Goal: Information Seeking & Learning: Learn about a topic

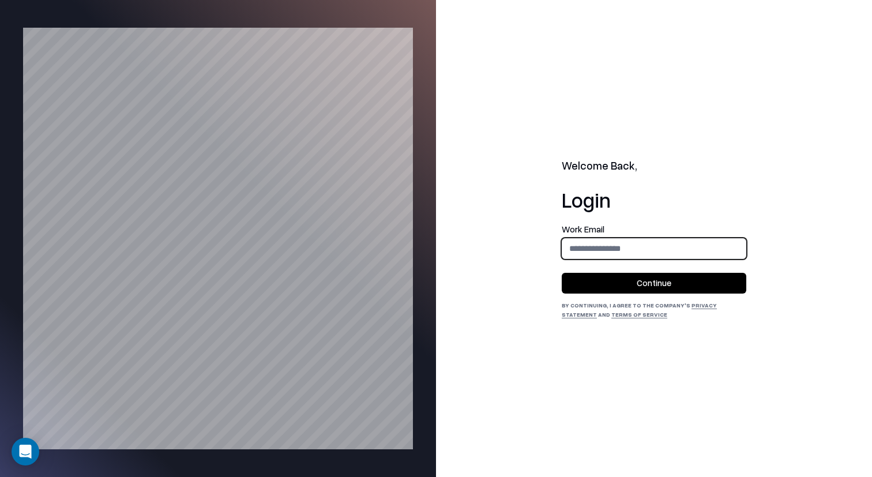
click at [586, 243] on input "email" at bounding box center [653, 248] width 183 height 21
type input "**********"
click at [657, 277] on button "Continue" at bounding box center [654, 283] width 184 height 21
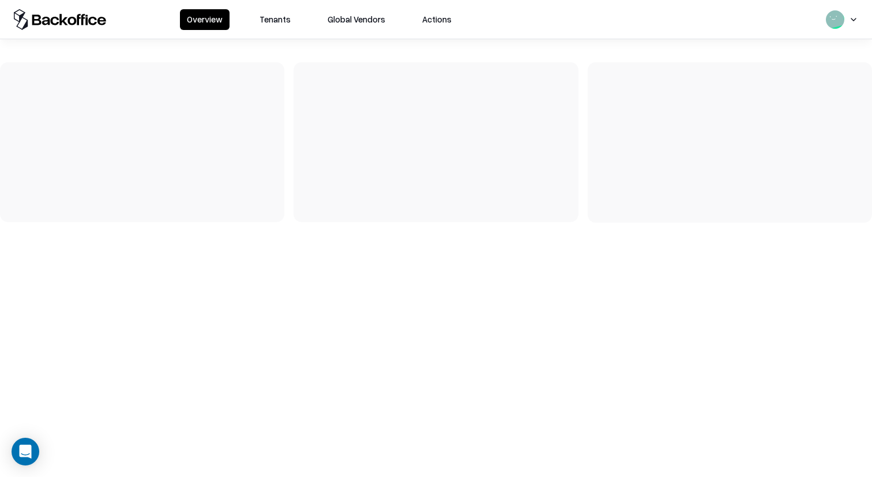
click at [851, 455] on div "Overview Tenants Global Vendors Actions" at bounding box center [436, 238] width 872 height 477
click at [852, 454] on div "Overview Tenants Global Vendors Actions" at bounding box center [436, 238] width 872 height 477
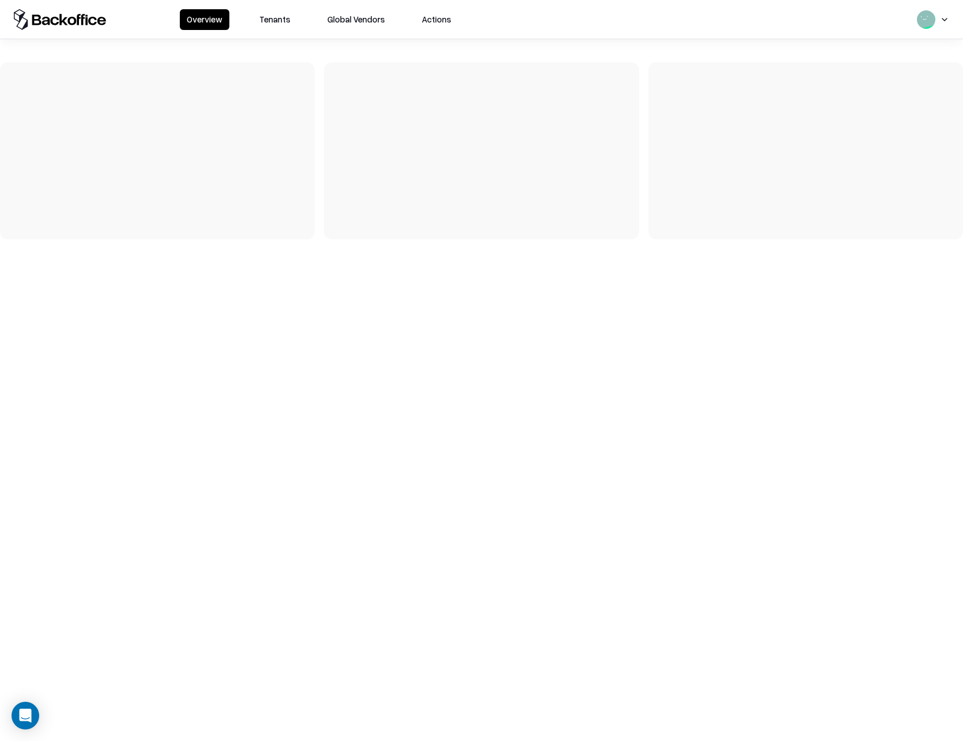
click at [271, 18] on button "Tenants" at bounding box center [275, 19] width 45 height 21
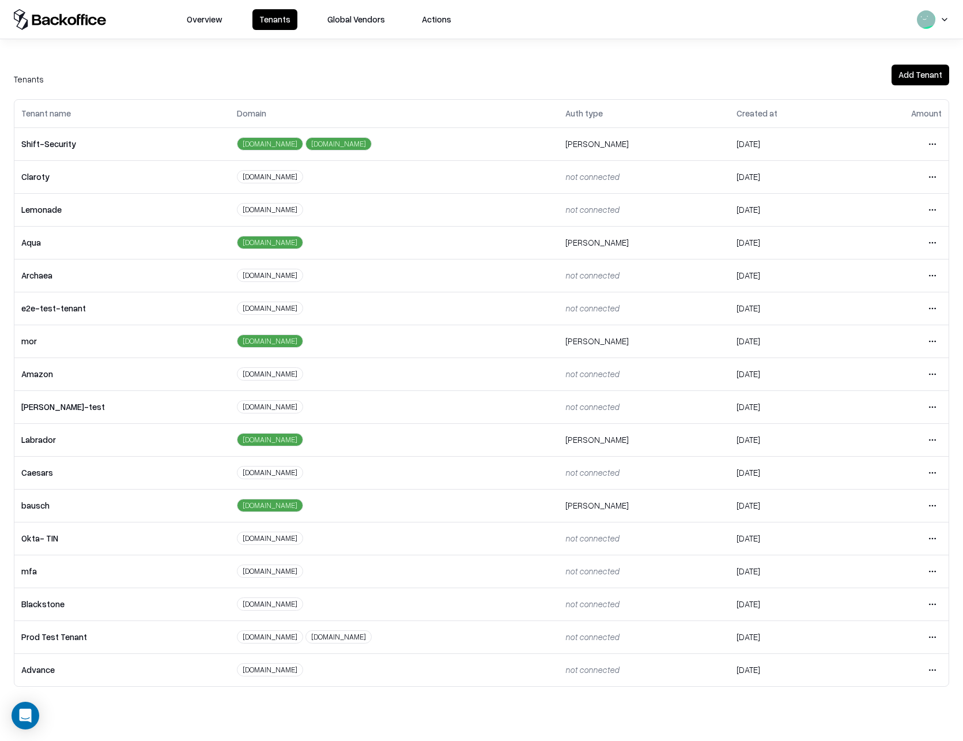
click at [871, 476] on html "Overview Tenants Global Vendors Actions Tenants Add Tenant Tenant name Domain A…" at bounding box center [481, 370] width 963 height 741
click at [855, 476] on div "Login to tenant" at bounding box center [884, 601] width 125 height 23
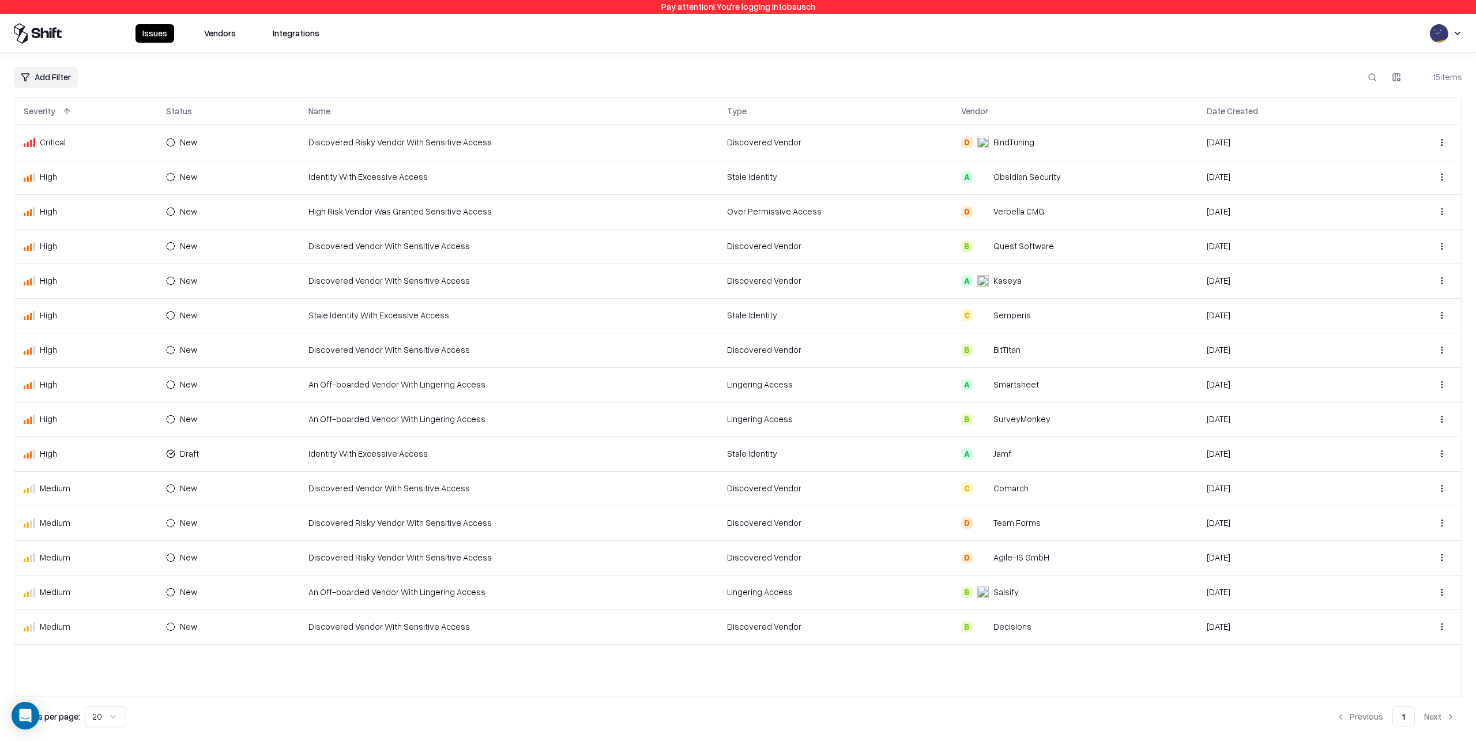
click at [231, 35] on button "Vendors" at bounding box center [220, 33] width 46 height 18
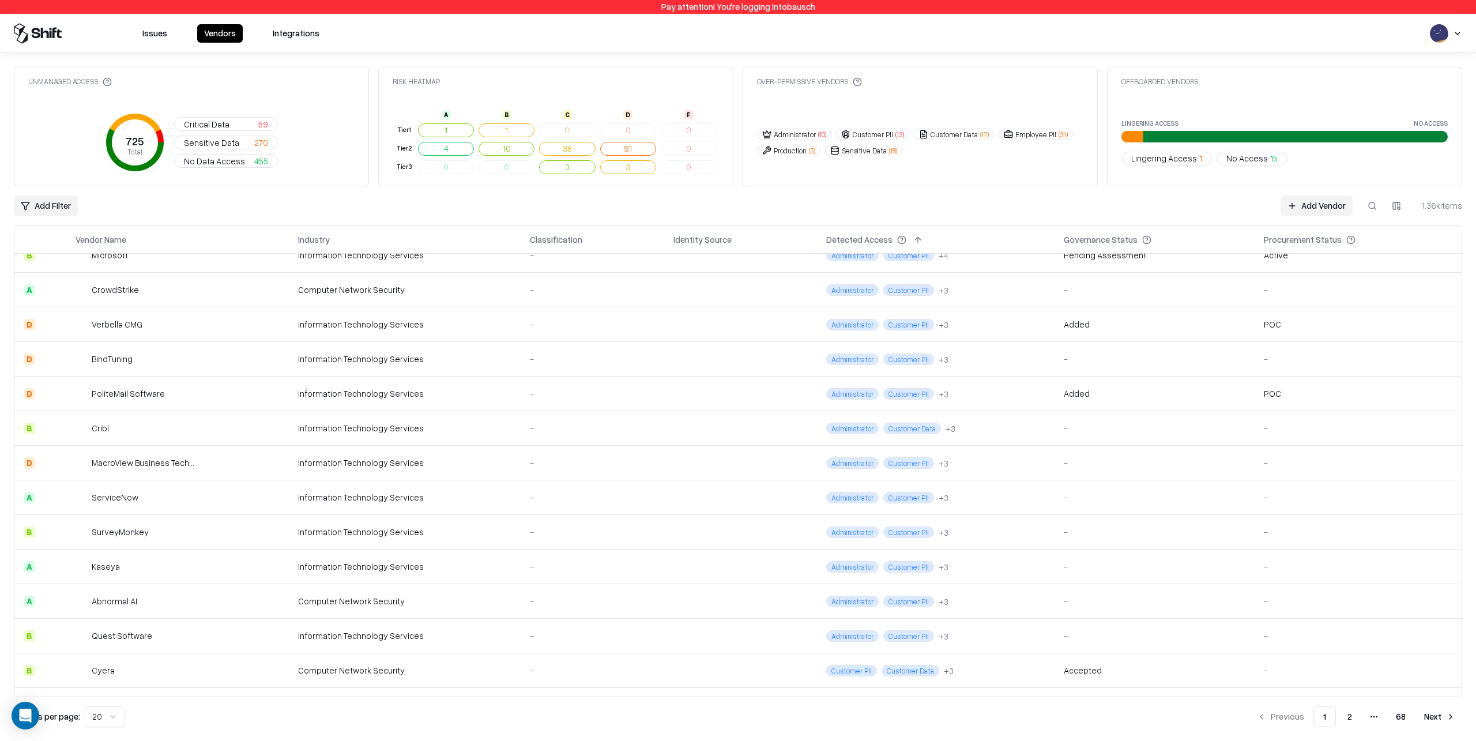
scroll to position [249, 0]
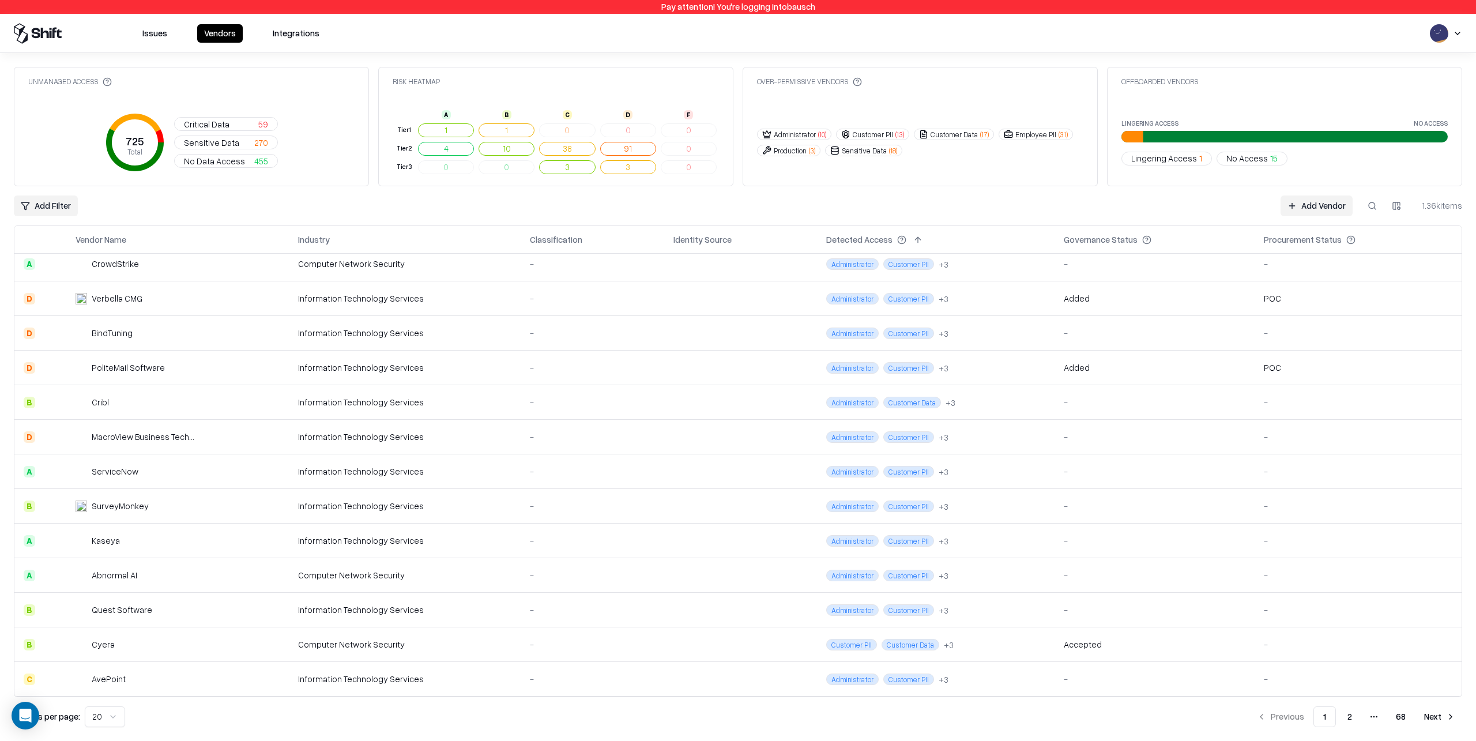
click at [447, 469] on div "Information Technology Services" at bounding box center [404, 471] width 213 height 12
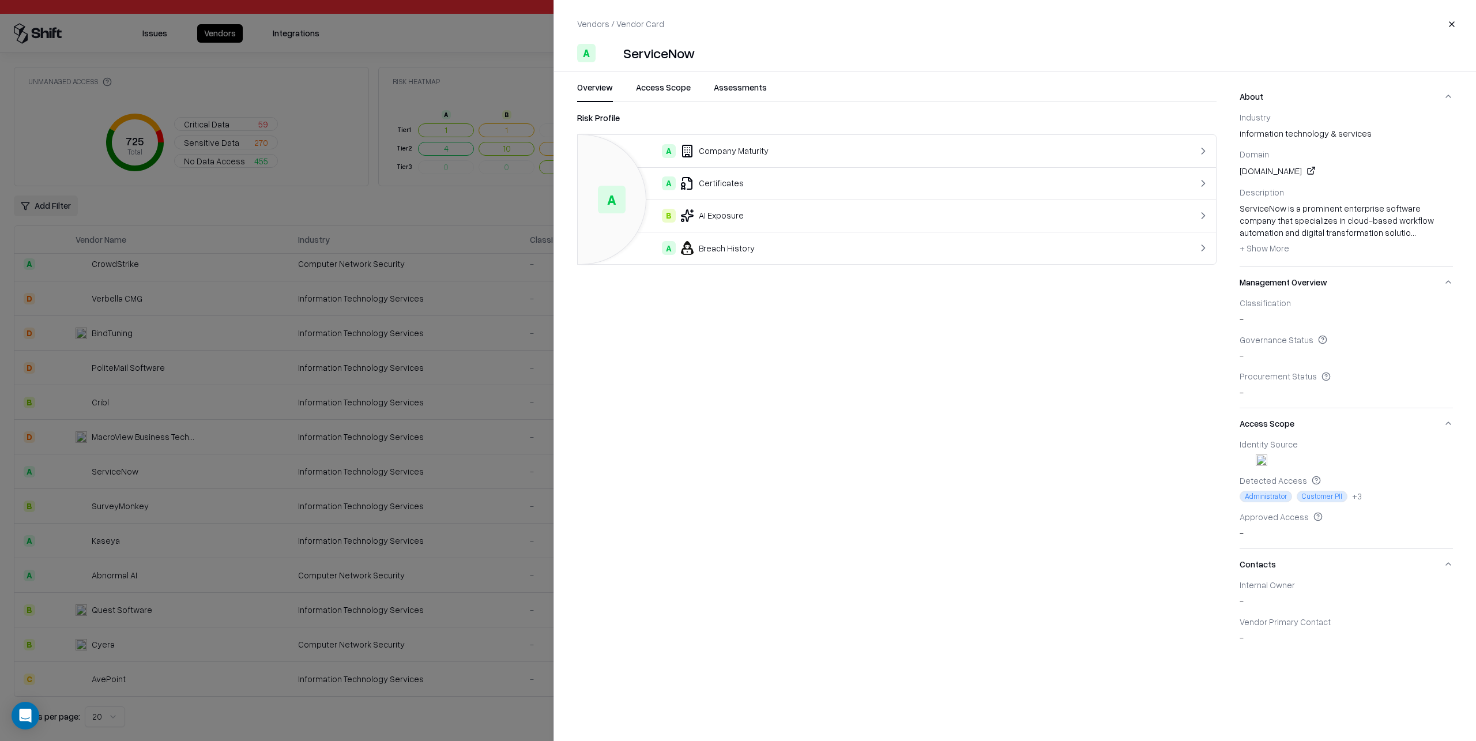
click at [665, 88] on button "Access Scope" at bounding box center [663, 91] width 55 height 21
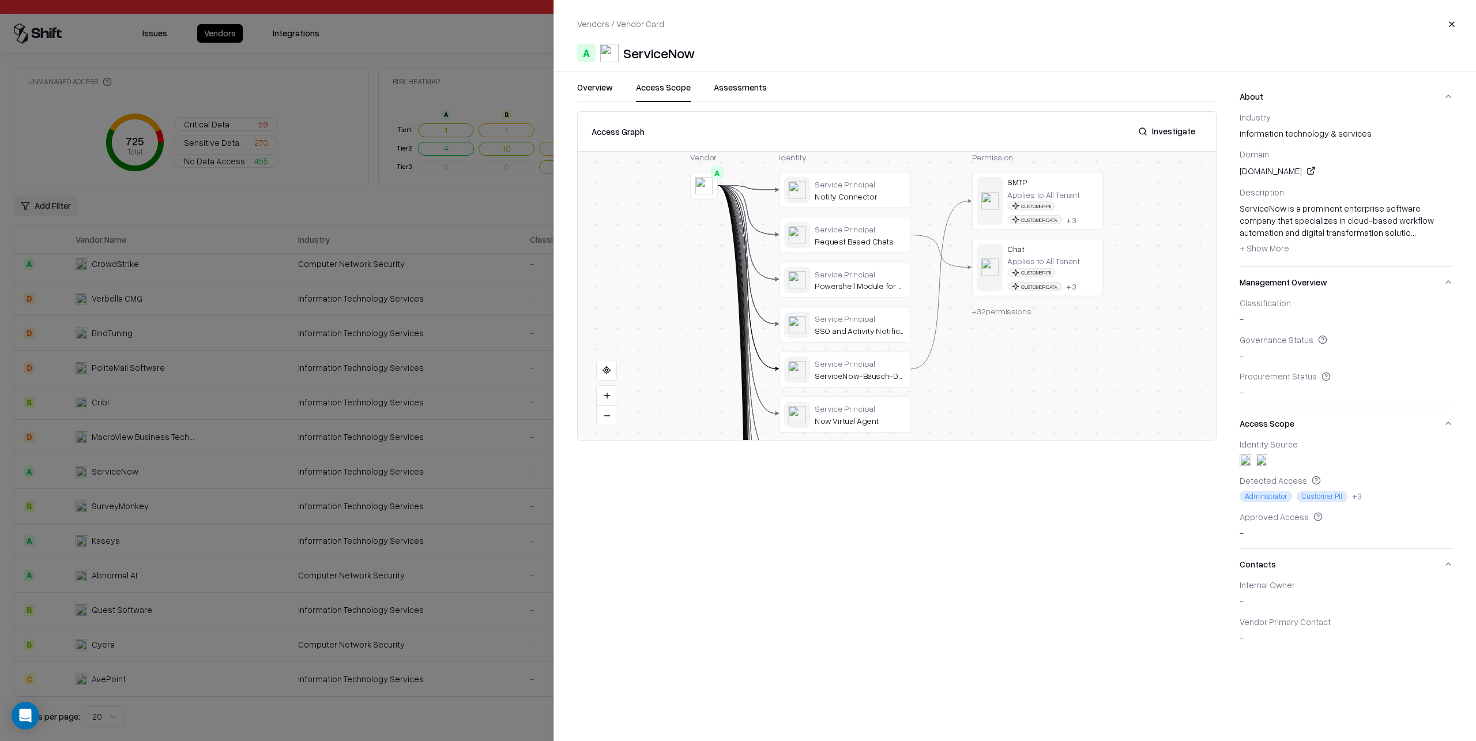
click at [732, 90] on button "Assessments" at bounding box center [740, 91] width 53 height 21
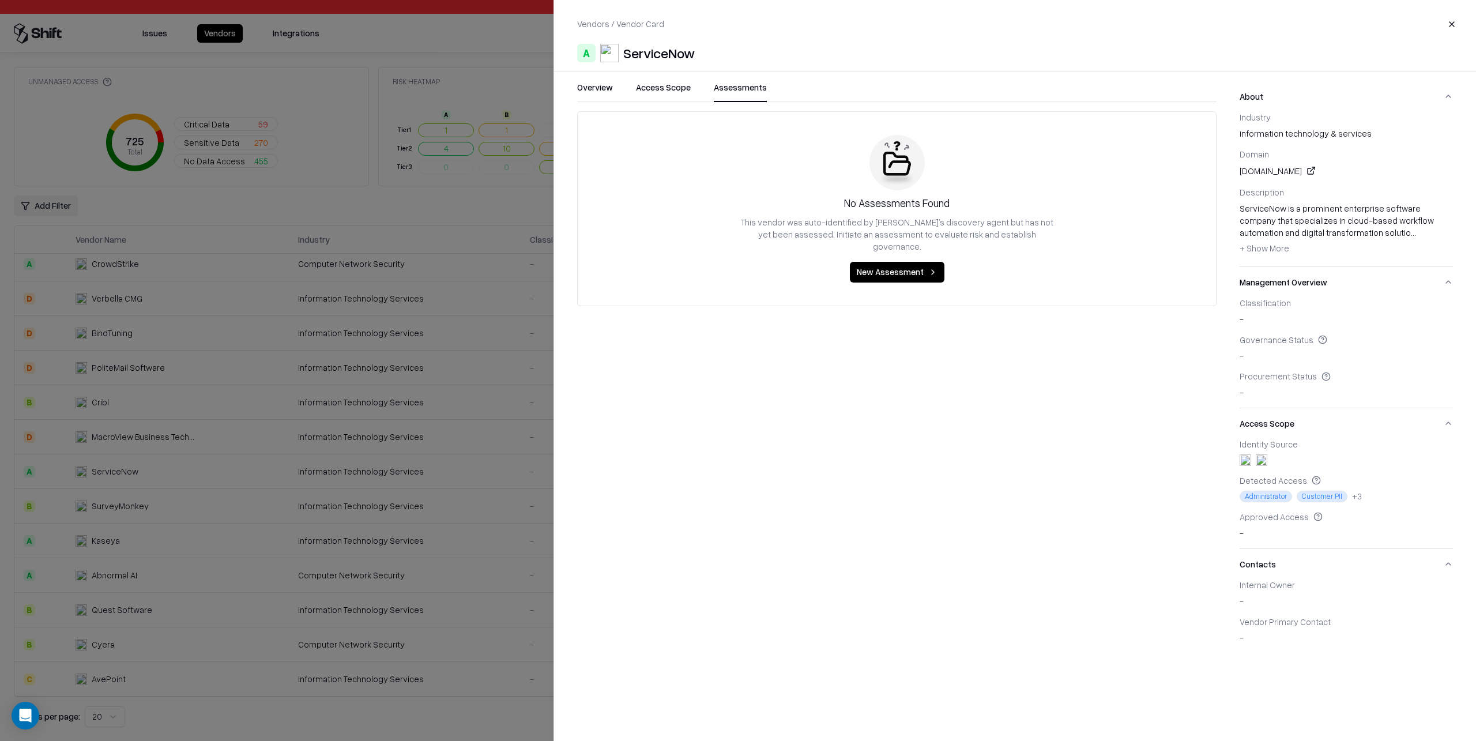
click at [892, 262] on button "New Assessment" at bounding box center [897, 272] width 95 height 21
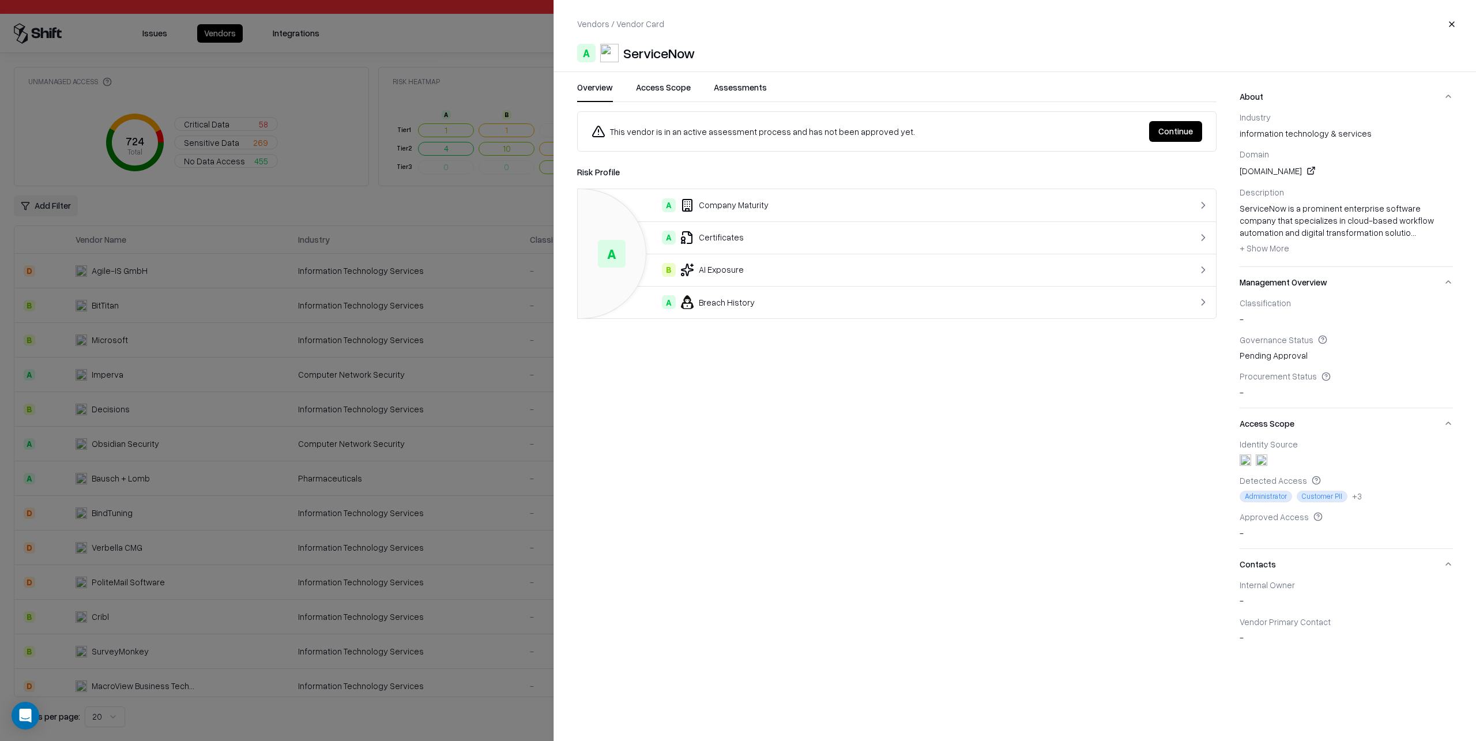
click at [1452, 22] on button "Close" at bounding box center [1451, 24] width 21 height 21
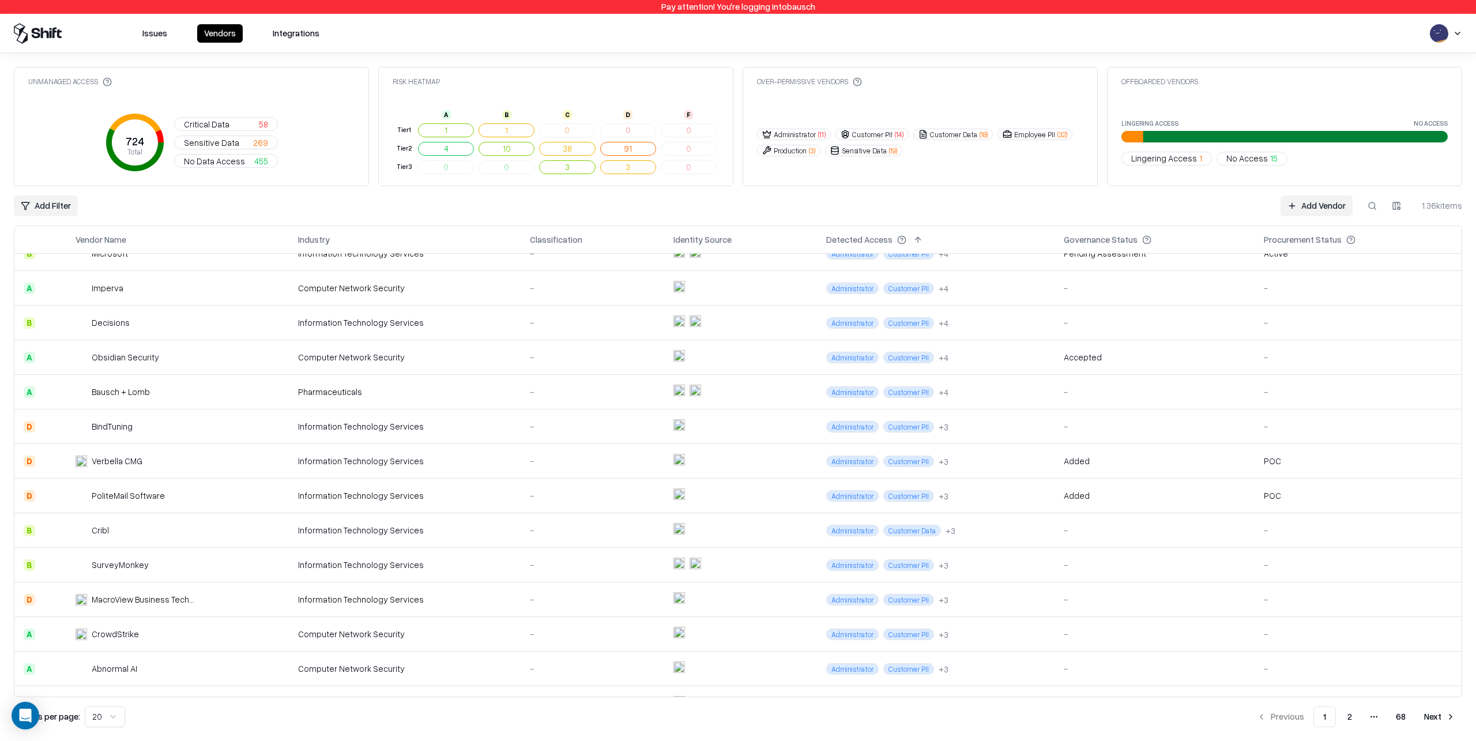
scroll to position [92, 0]
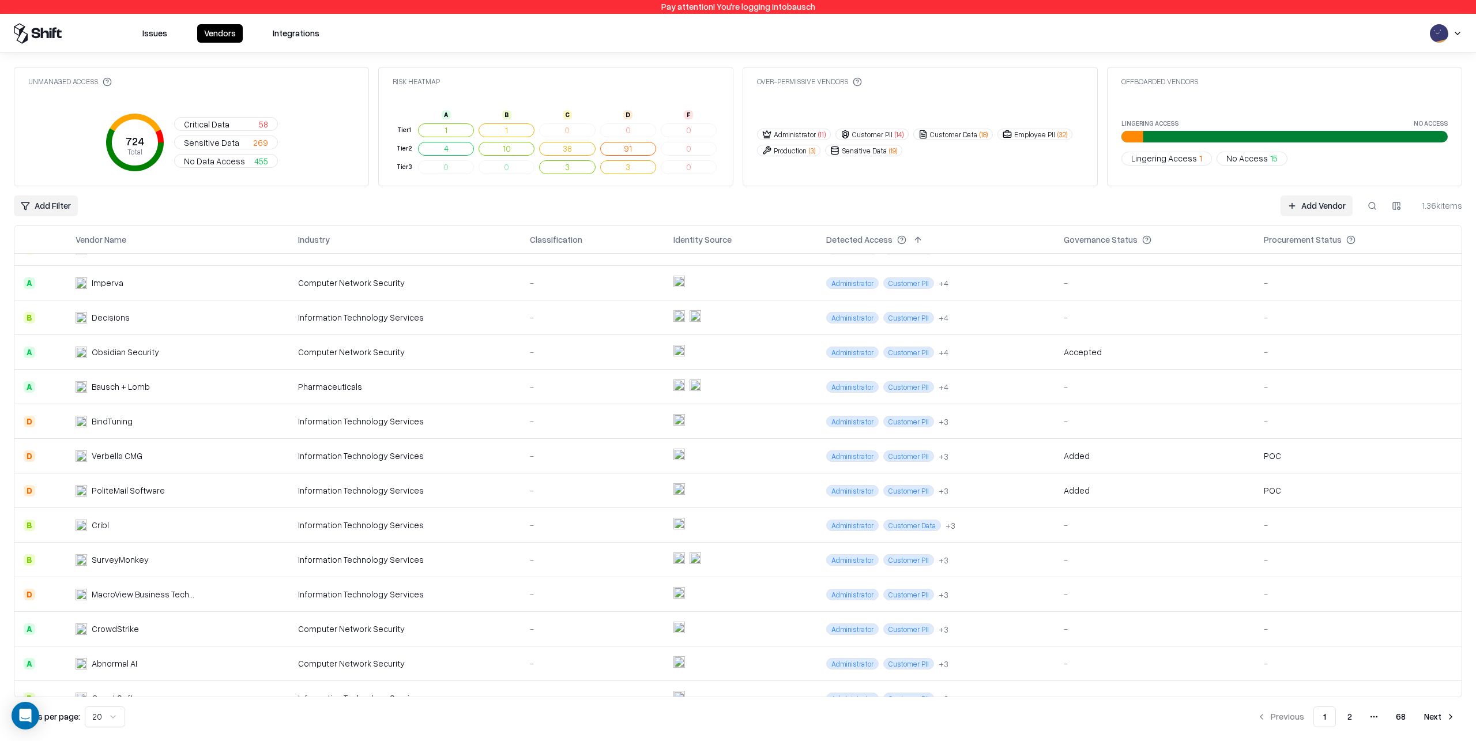
click at [464, 559] on div "Information Technology Services" at bounding box center [404, 559] width 213 height 12
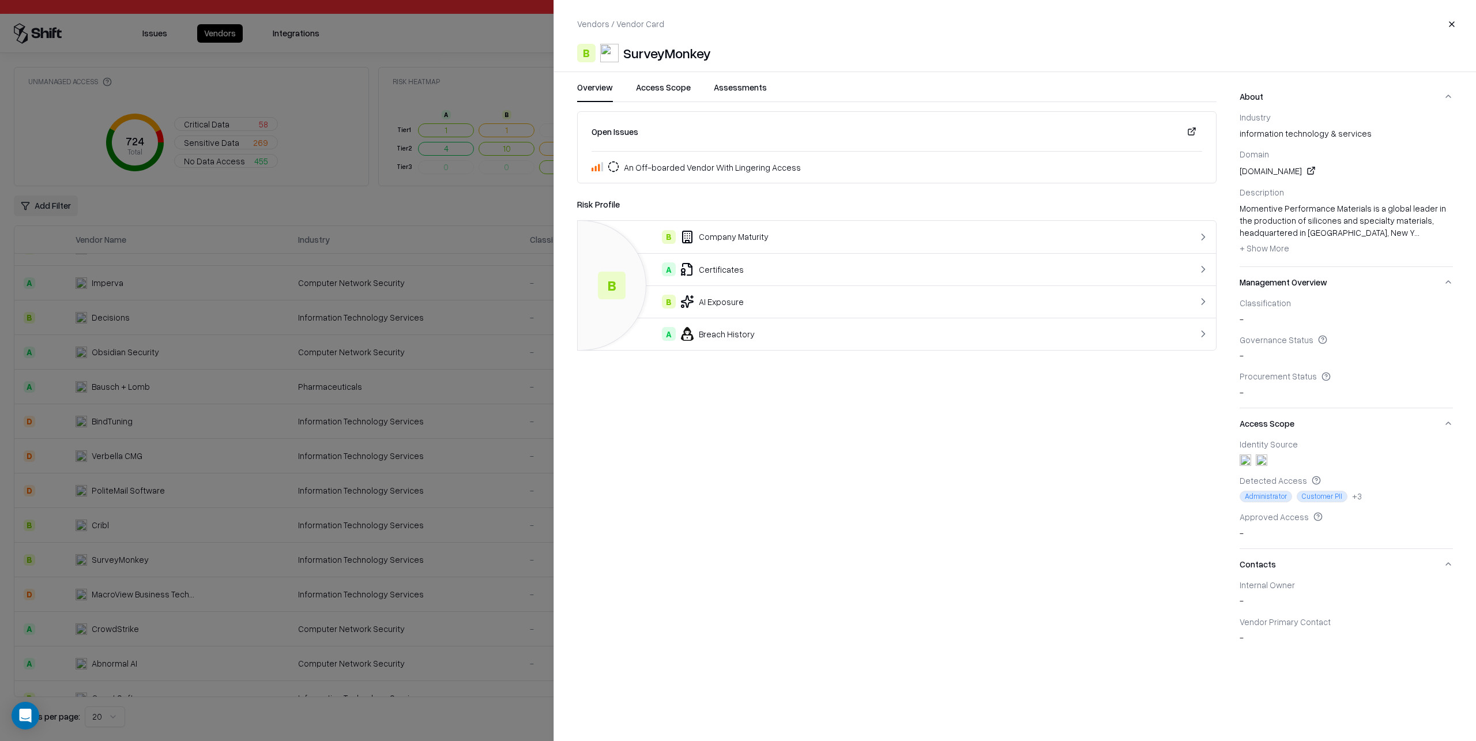
click at [671, 86] on button "Access Scope" at bounding box center [663, 91] width 55 height 21
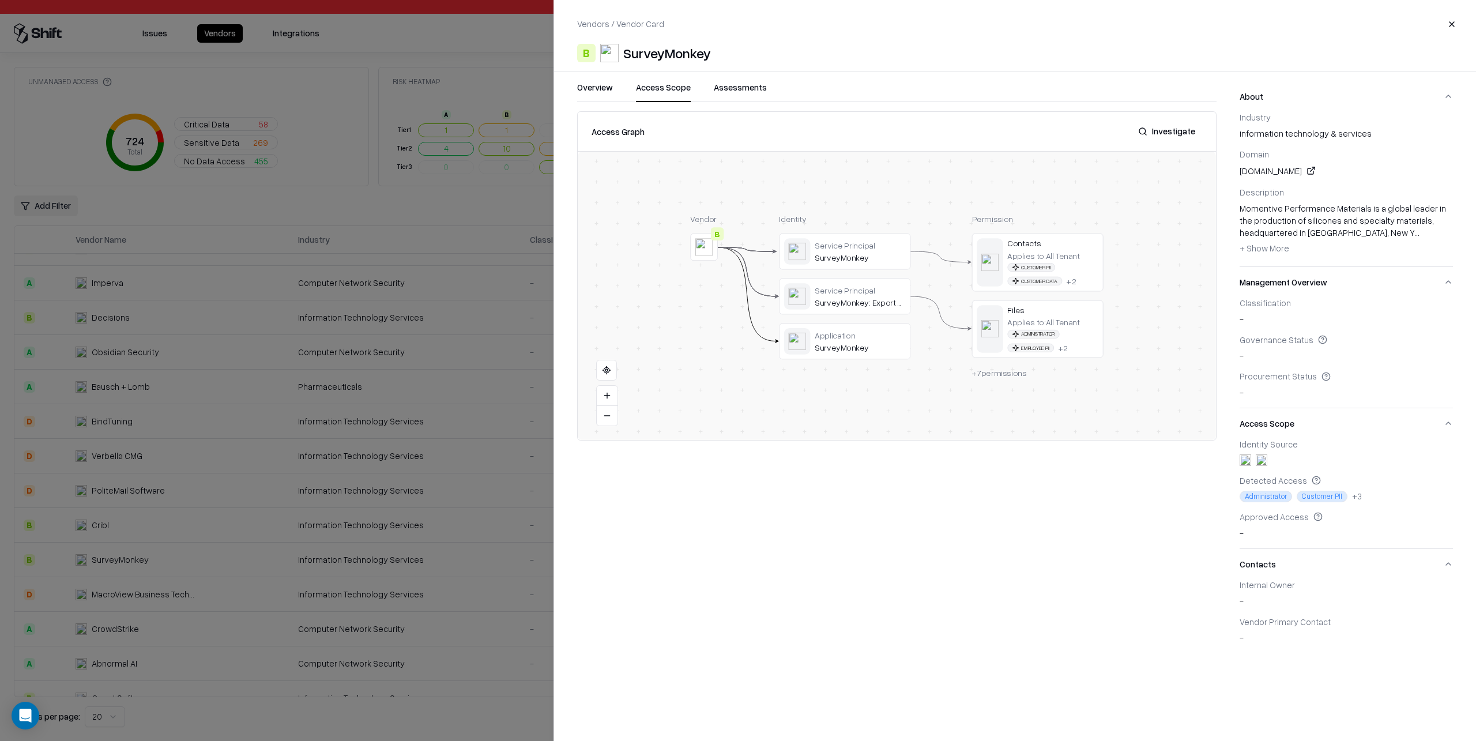
click at [1176, 129] on button "Investigate" at bounding box center [1166, 131] width 71 height 21
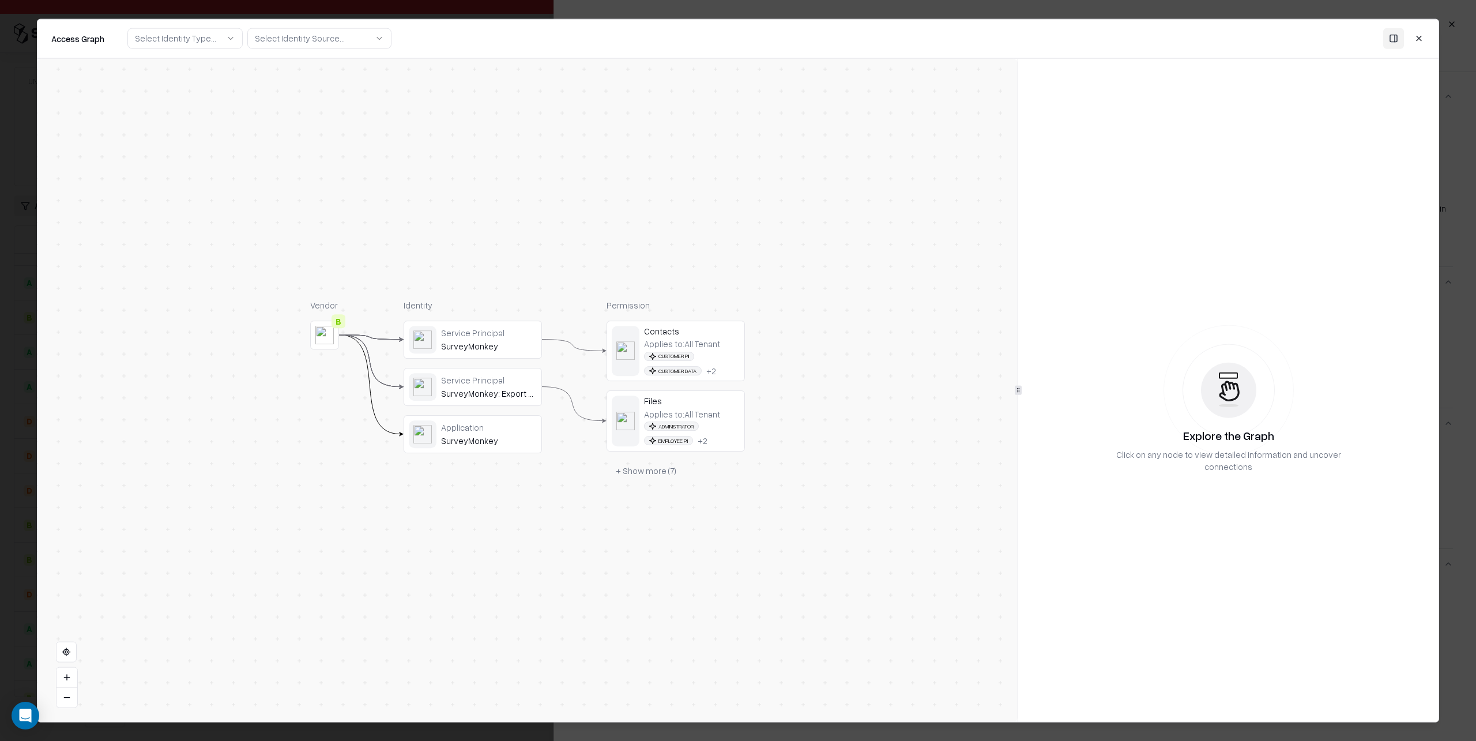
click at [679, 423] on span "Administrator" at bounding box center [671, 425] width 55 height 9
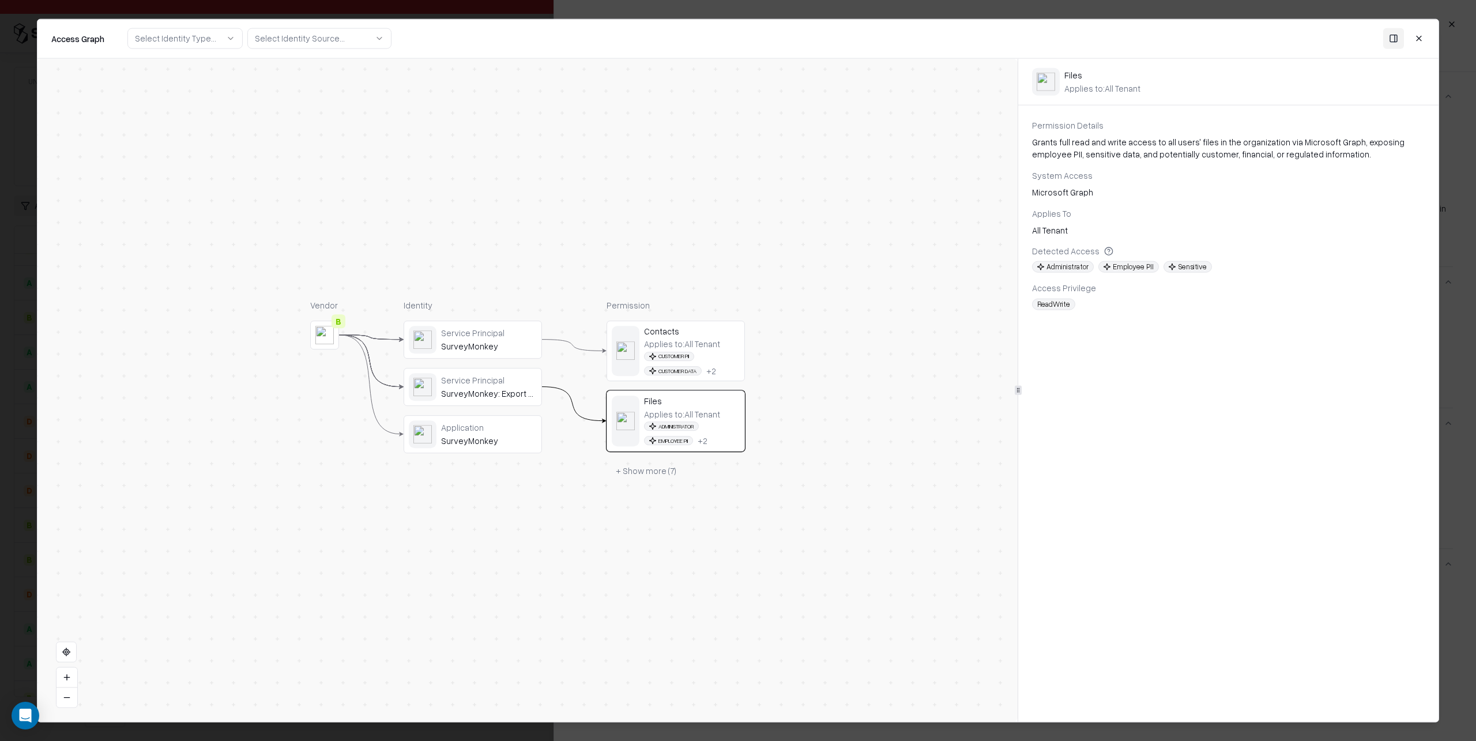
click at [489, 338] on div "Service Principal SurveyMonkey" at bounding box center [489, 339] width 96 height 24
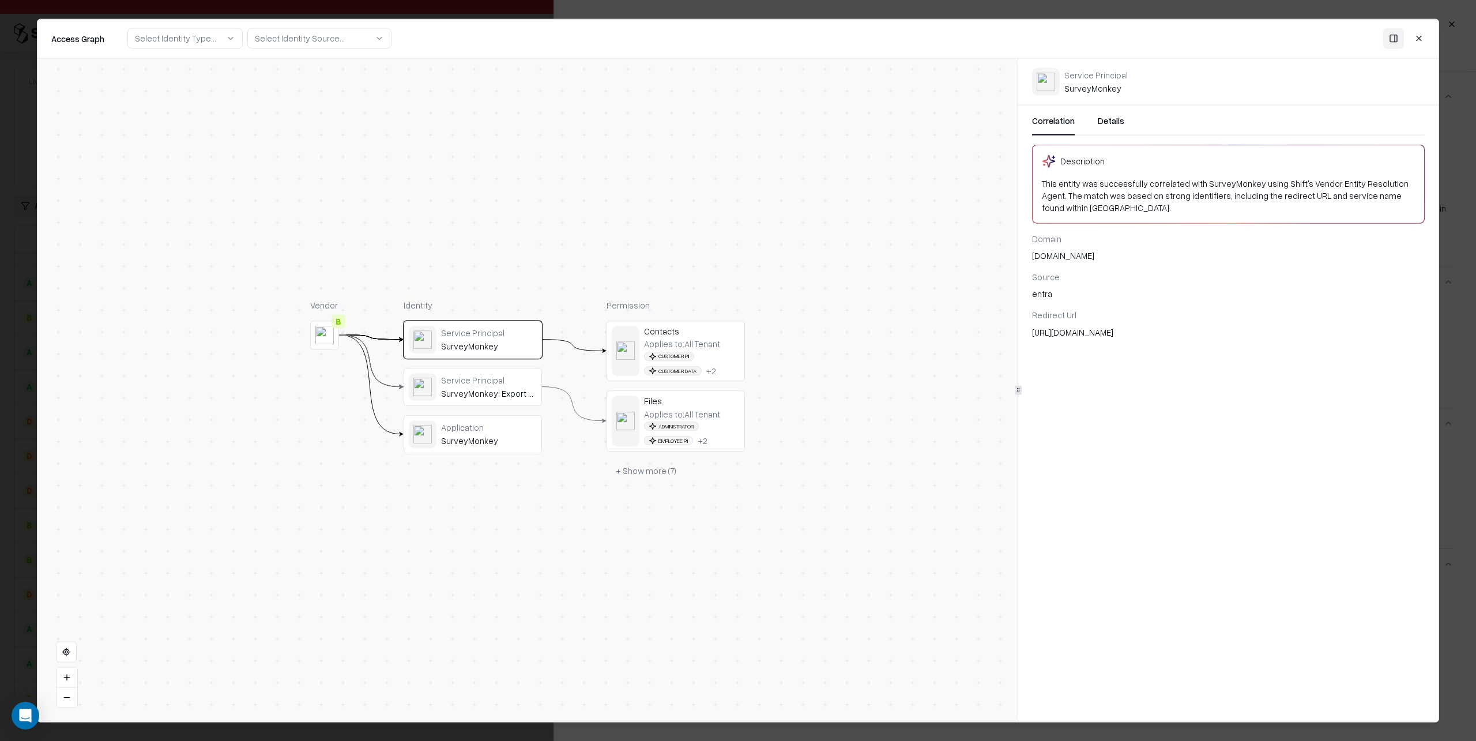
click at [493, 380] on div "Service Principal" at bounding box center [489, 380] width 96 height 10
click at [487, 428] on div "Application" at bounding box center [489, 427] width 96 height 10
click at [477, 378] on div "Service Principal" at bounding box center [489, 380] width 96 height 10
click at [483, 334] on div "Service Principal" at bounding box center [489, 332] width 96 height 10
click at [656, 472] on button "+ Show more ( 7 )" at bounding box center [645, 471] width 79 height 21
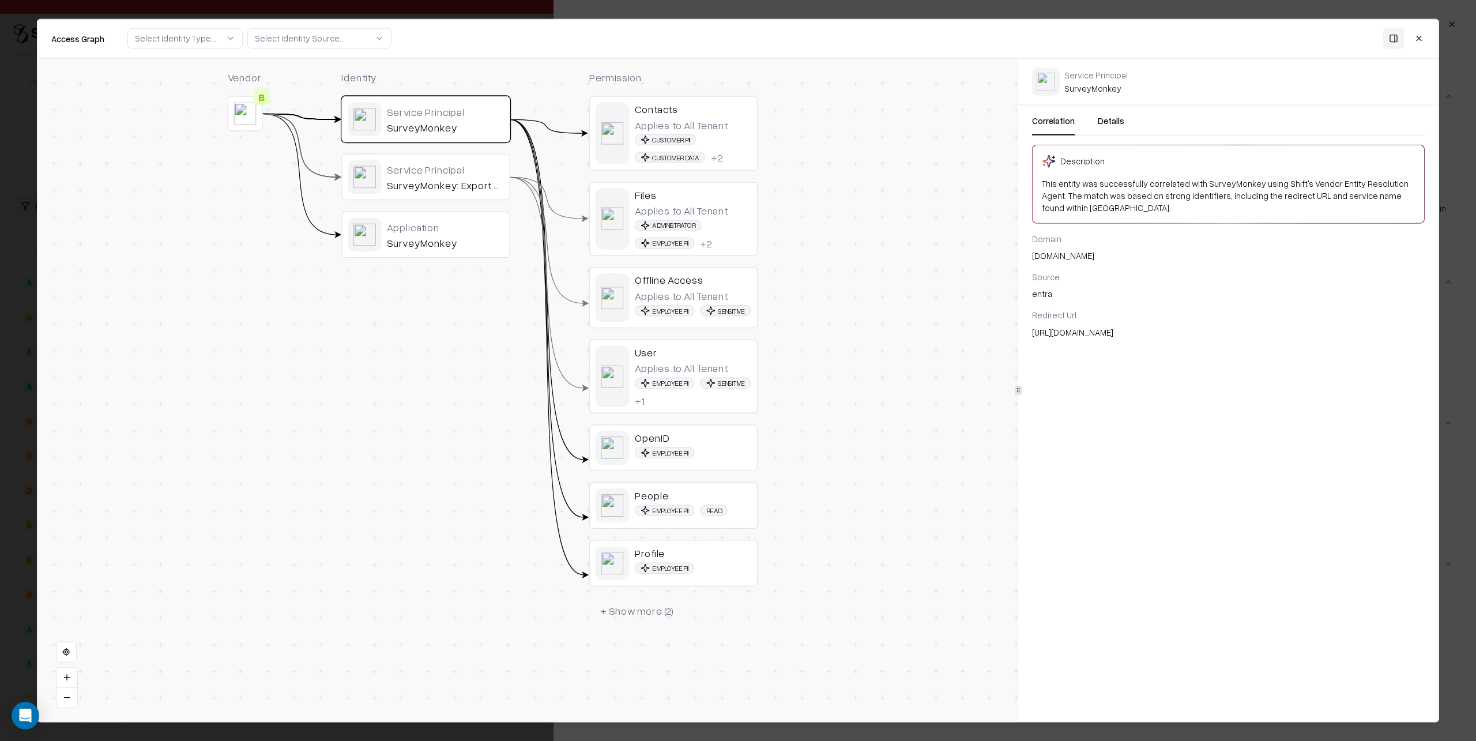
drag, startPoint x: 694, startPoint y: 510, endPoint x: 717, endPoint y: 459, distance: 55.5
click at [717, 457] on div "OpenID Employee PII" at bounding box center [693, 448] width 117 height 34
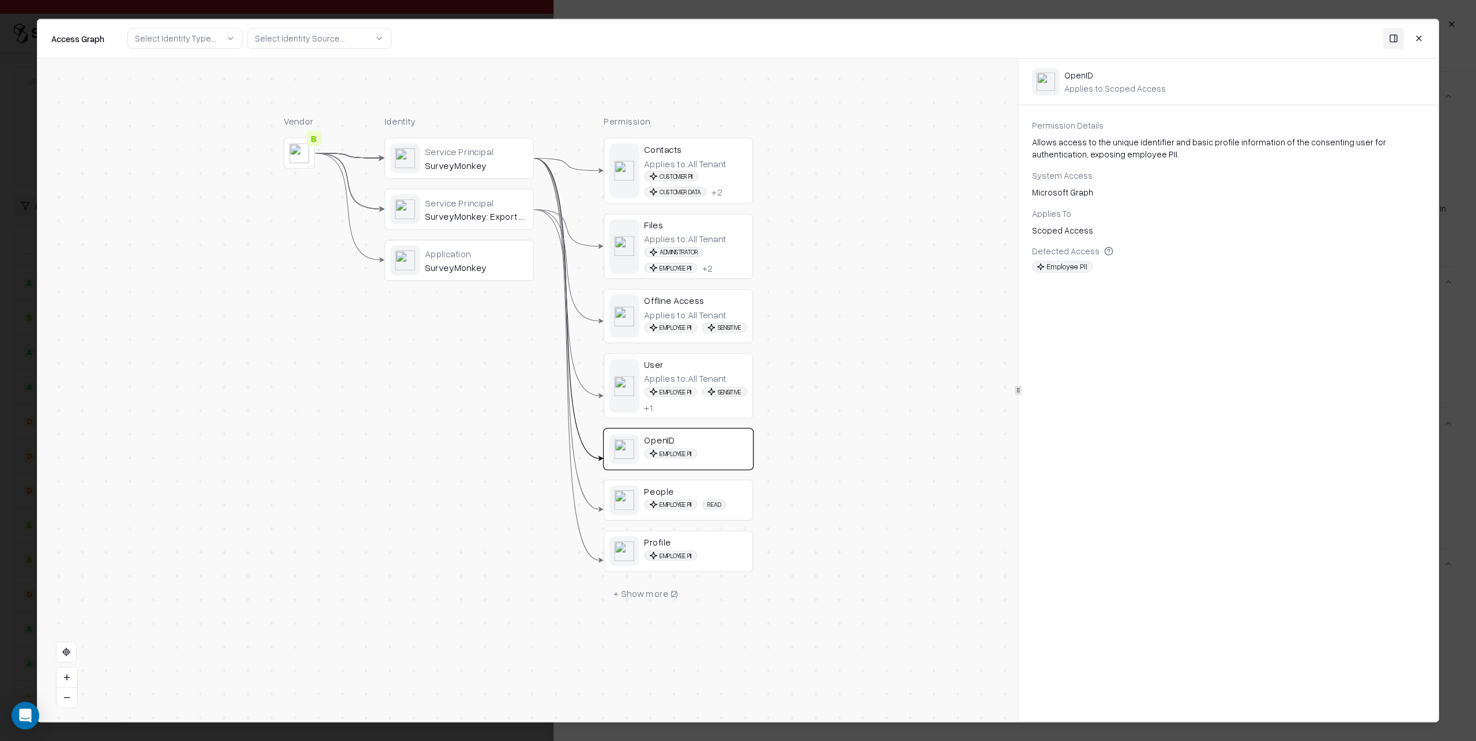
click at [1416, 37] on button "Close" at bounding box center [1418, 38] width 21 height 21
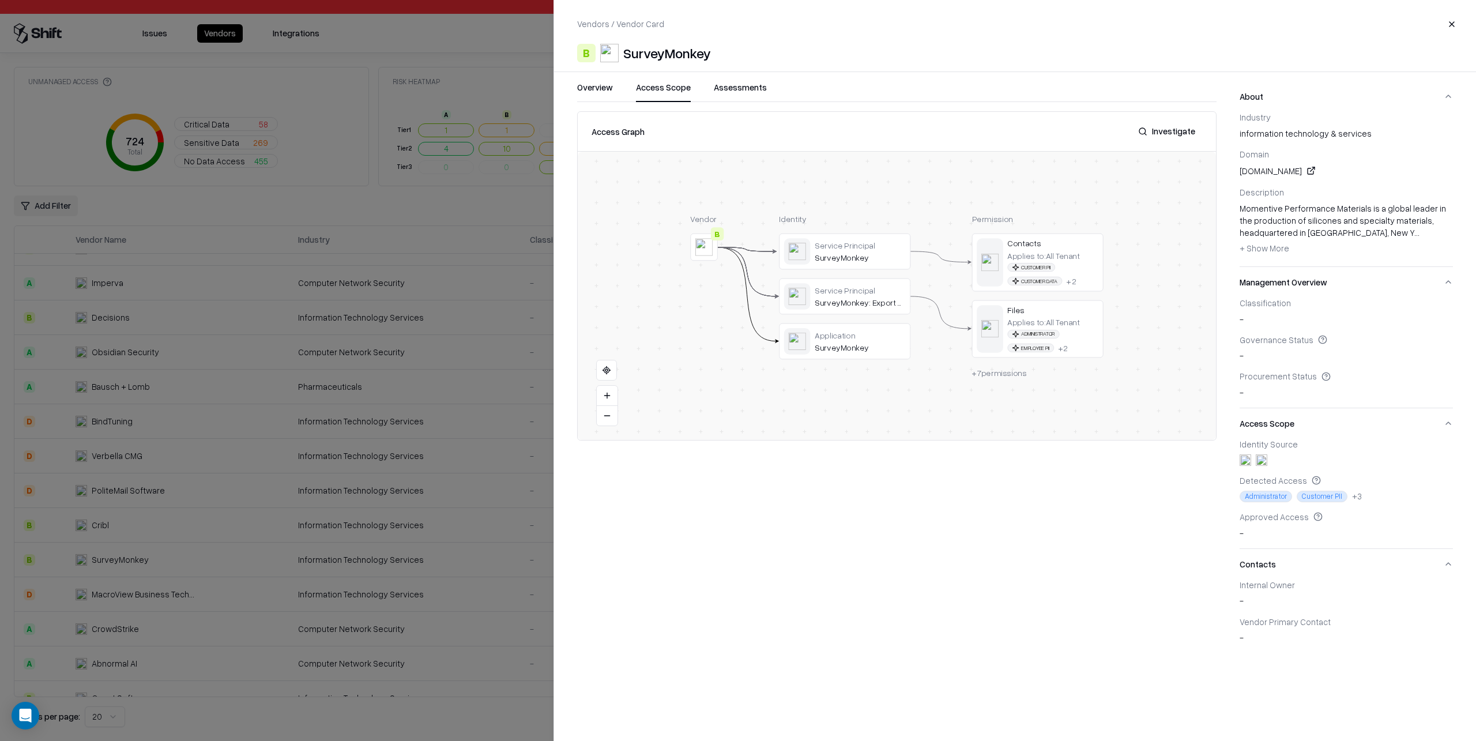
click at [464, 84] on div at bounding box center [738, 370] width 1476 height 741
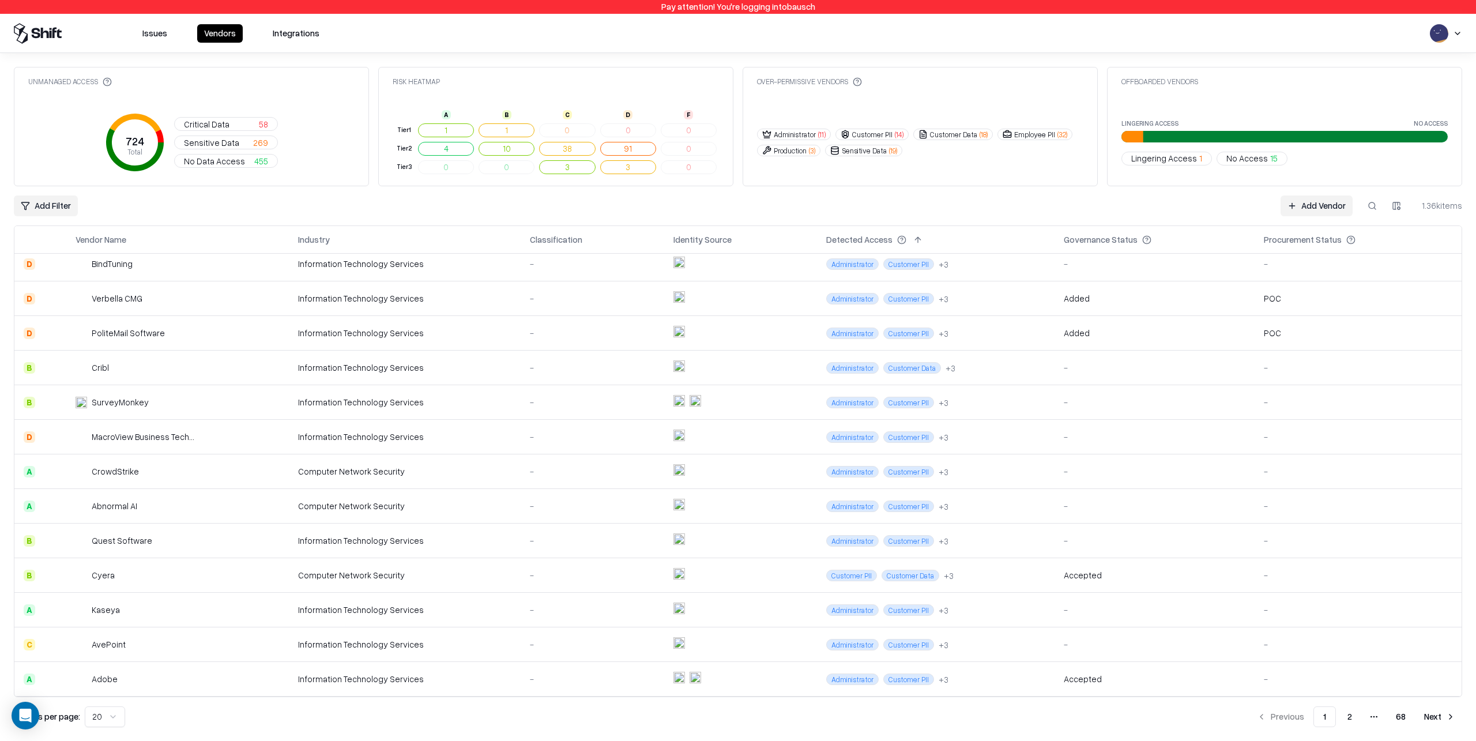
scroll to position [249, 0]
click at [1429, 717] on button "Next" at bounding box center [1439, 716] width 45 height 21
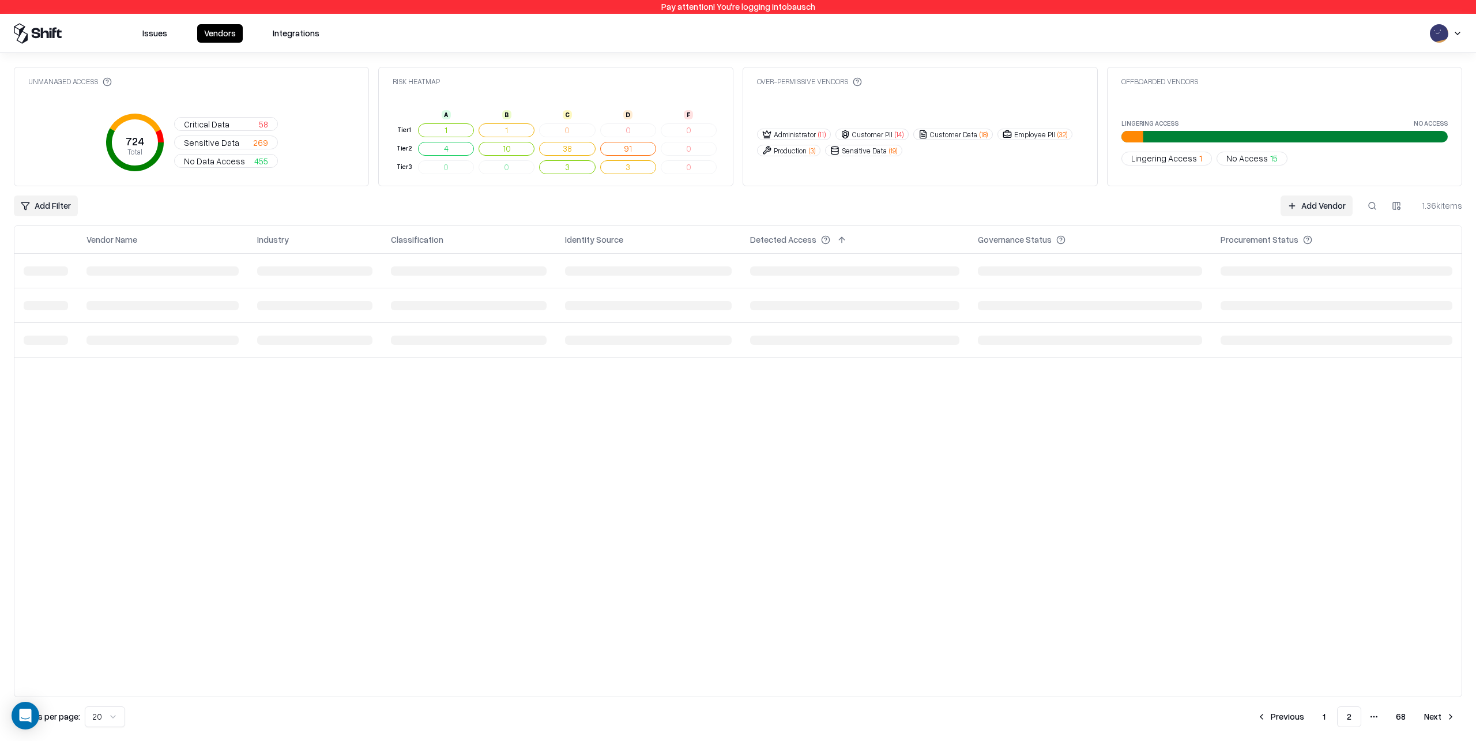
scroll to position [0, 0]
click at [1431, 717] on button "Next" at bounding box center [1439, 716] width 45 height 21
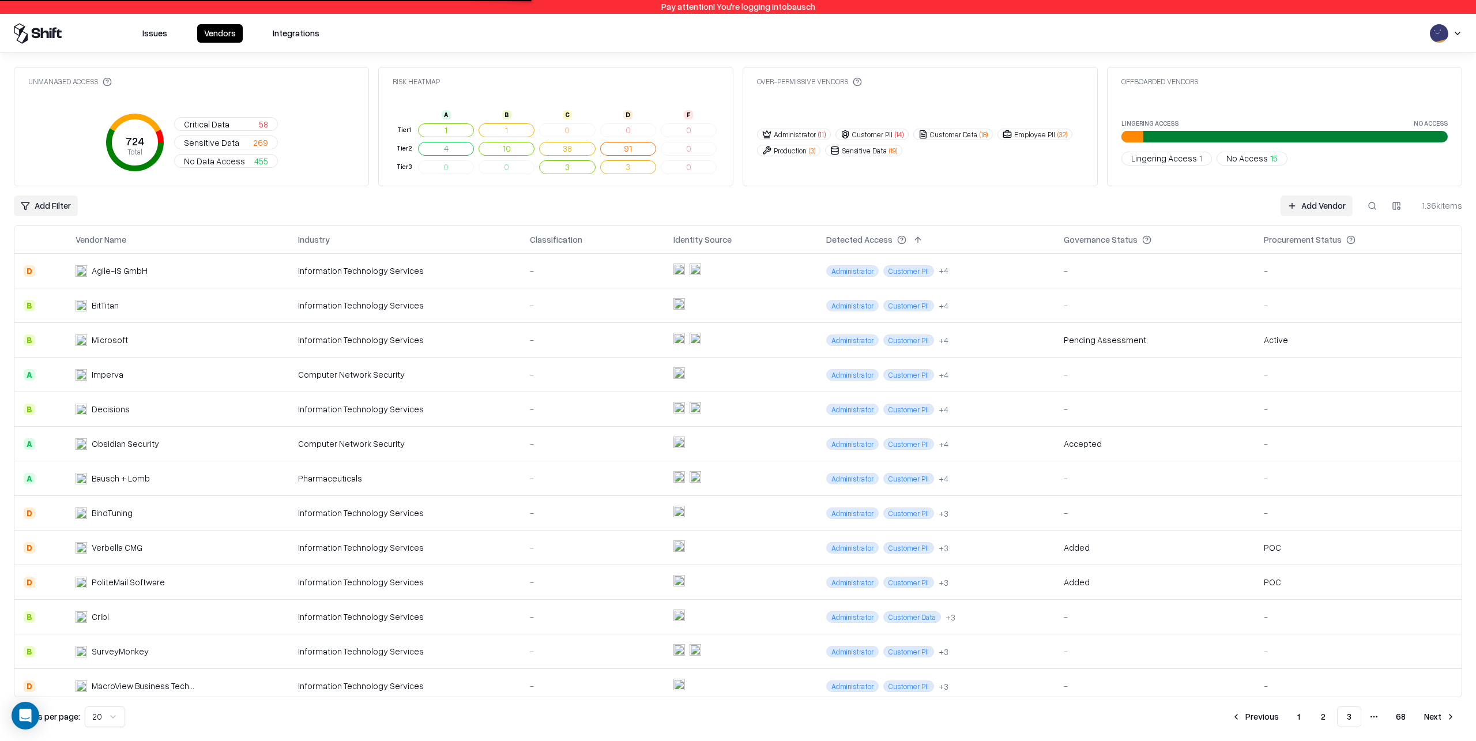
click at [1431, 717] on button "Next" at bounding box center [1439, 716] width 45 height 21
click at [1430, 717] on button "Next" at bounding box center [1439, 716] width 45 height 21
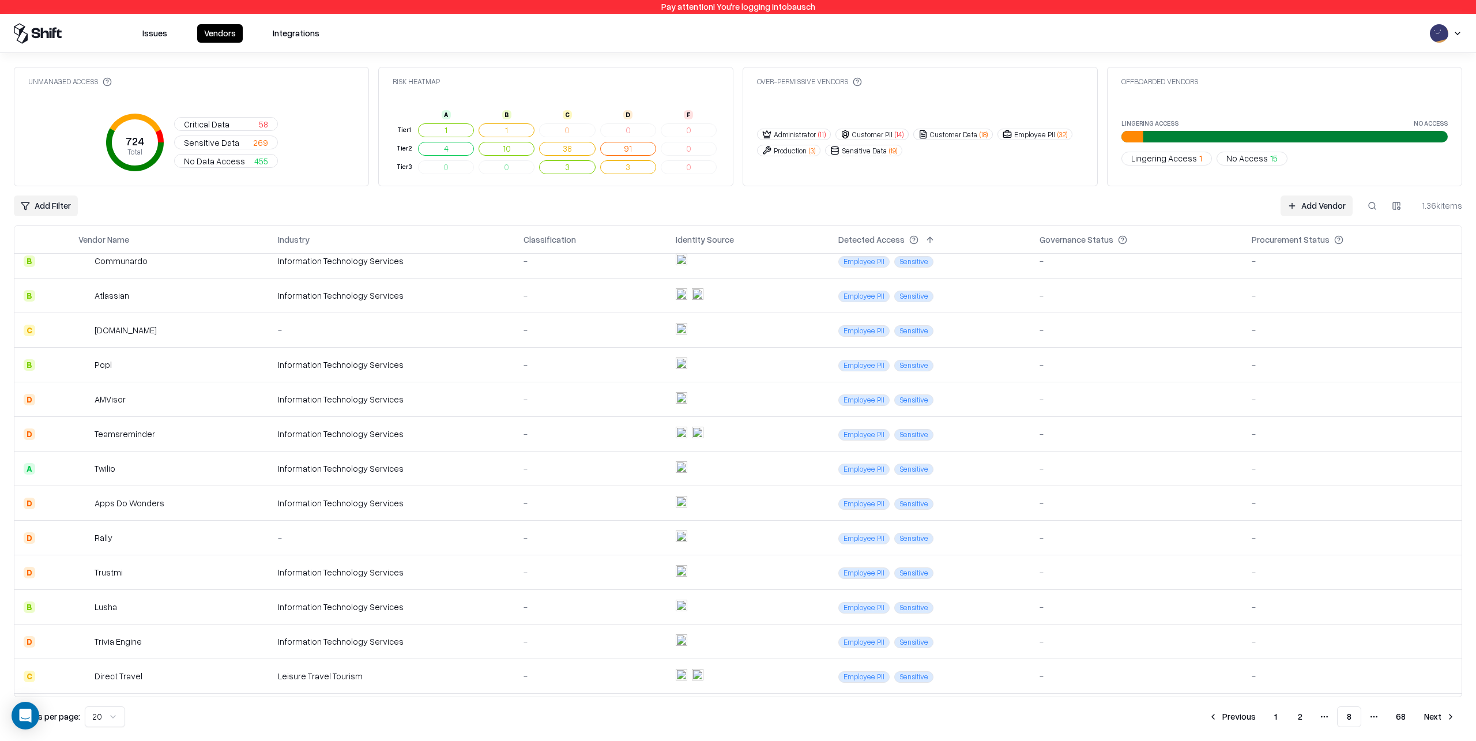
scroll to position [249, 0]
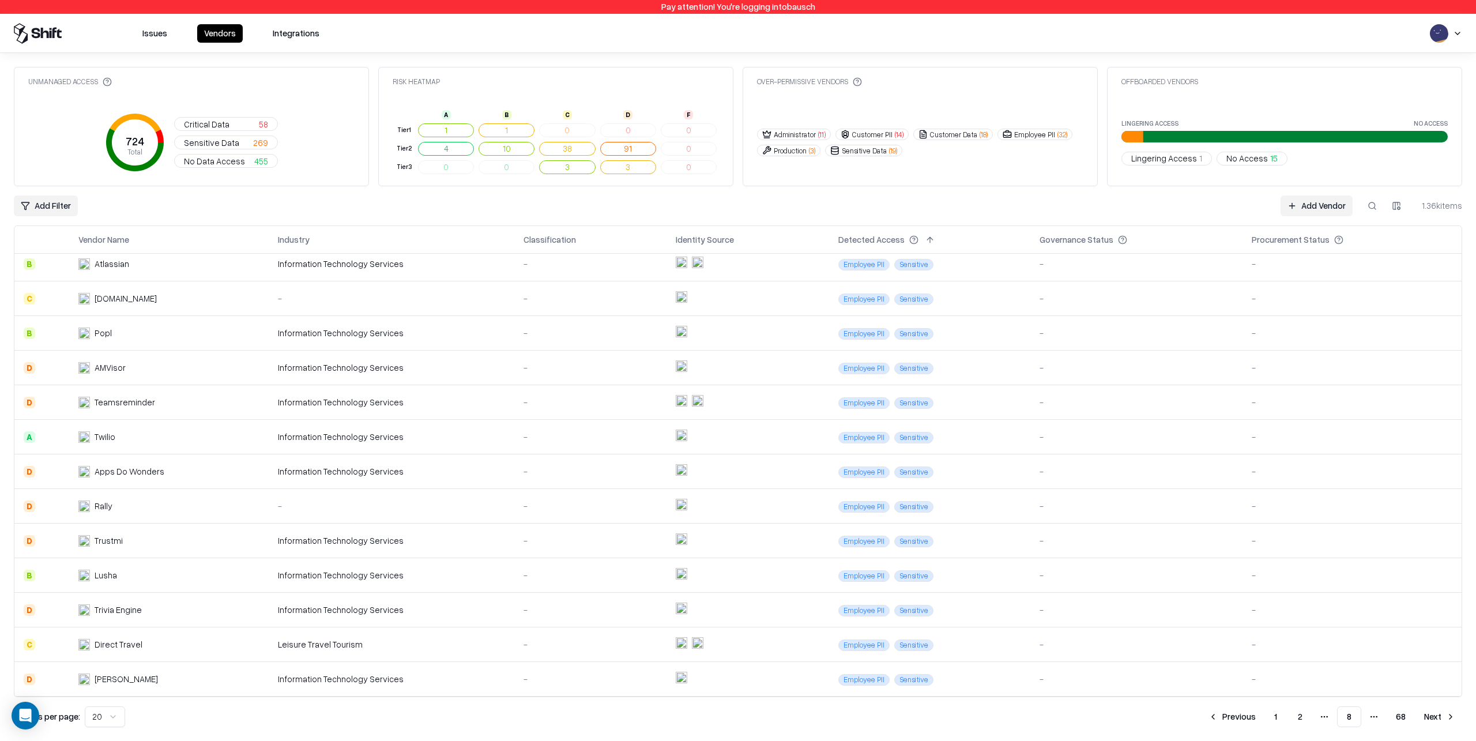
click at [336, 571] on div "Information Technology Services" at bounding box center [391, 575] width 227 height 12
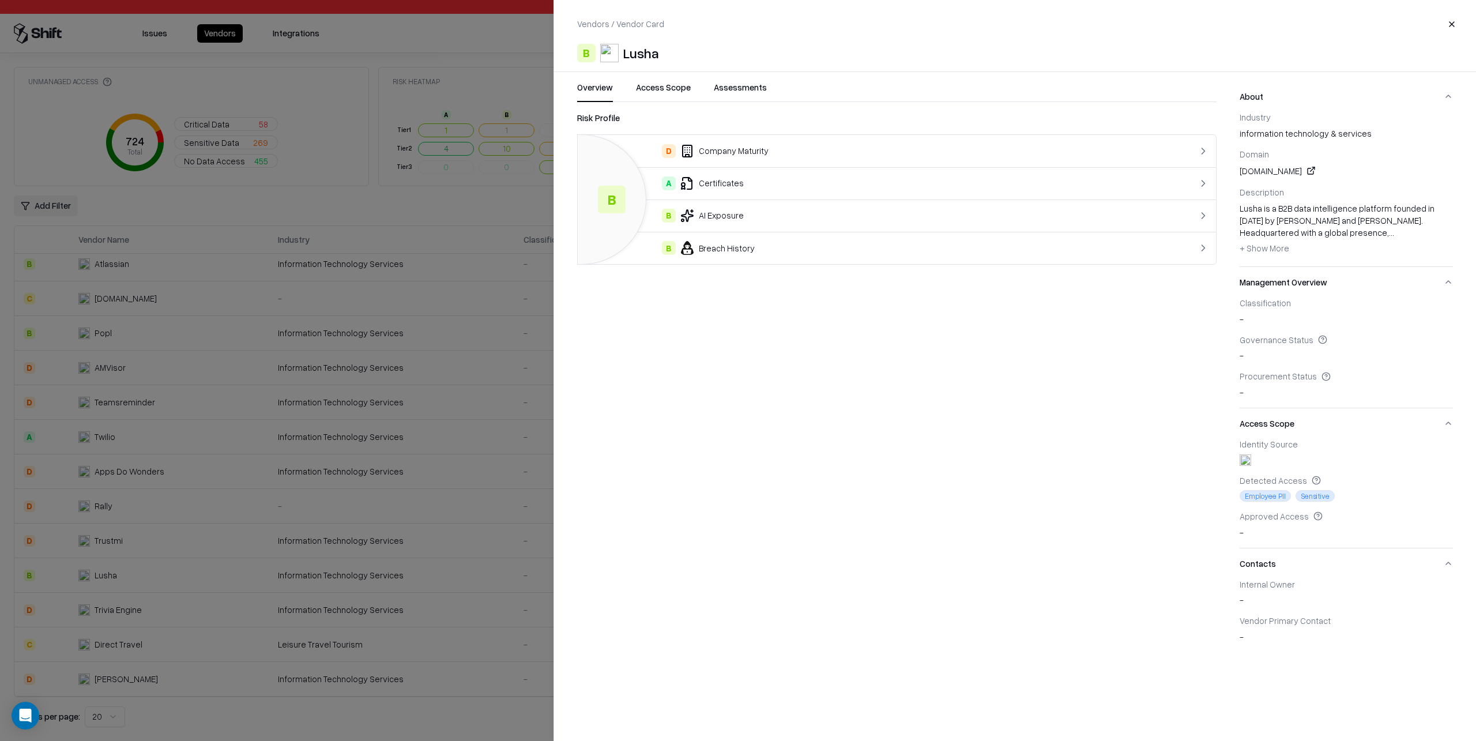
click at [791, 154] on div "D Company Maturity" at bounding box center [861, 151] width 548 height 14
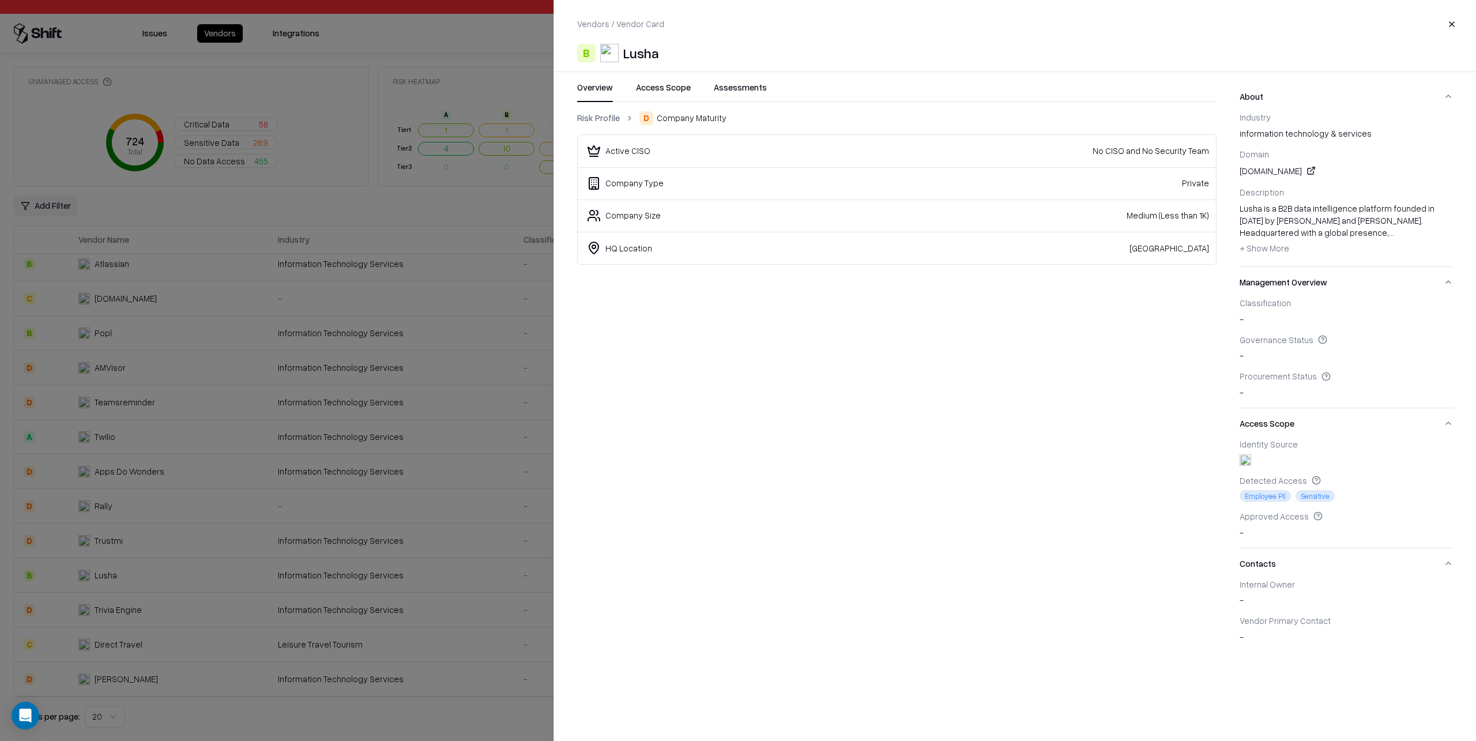
click at [599, 118] on link "Risk Profile" at bounding box center [598, 118] width 43 height 12
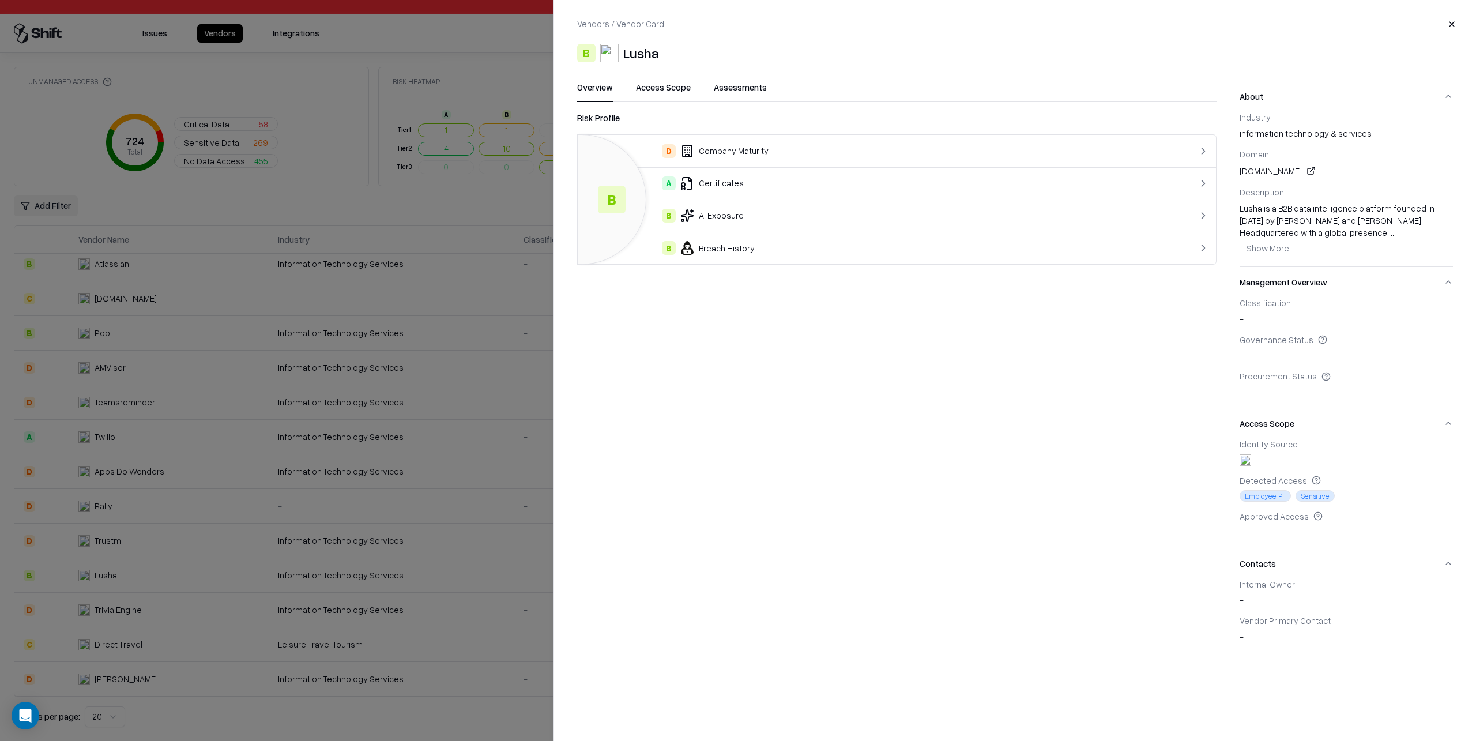
click at [801, 187] on div "A Certificates" at bounding box center [861, 183] width 548 height 14
click at [597, 116] on link "Risk Profile" at bounding box center [598, 118] width 43 height 12
click at [789, 213] on div "B AI Exposure" at bounding box center [861, 216] width 548 height 14
click at [604, 118] on link "Risk Profile" at bounding box center [598, 118] width 43 height 12
click at [665, 86] on button "Access Scope" at bounding box center [663, 91] width 55 height 21
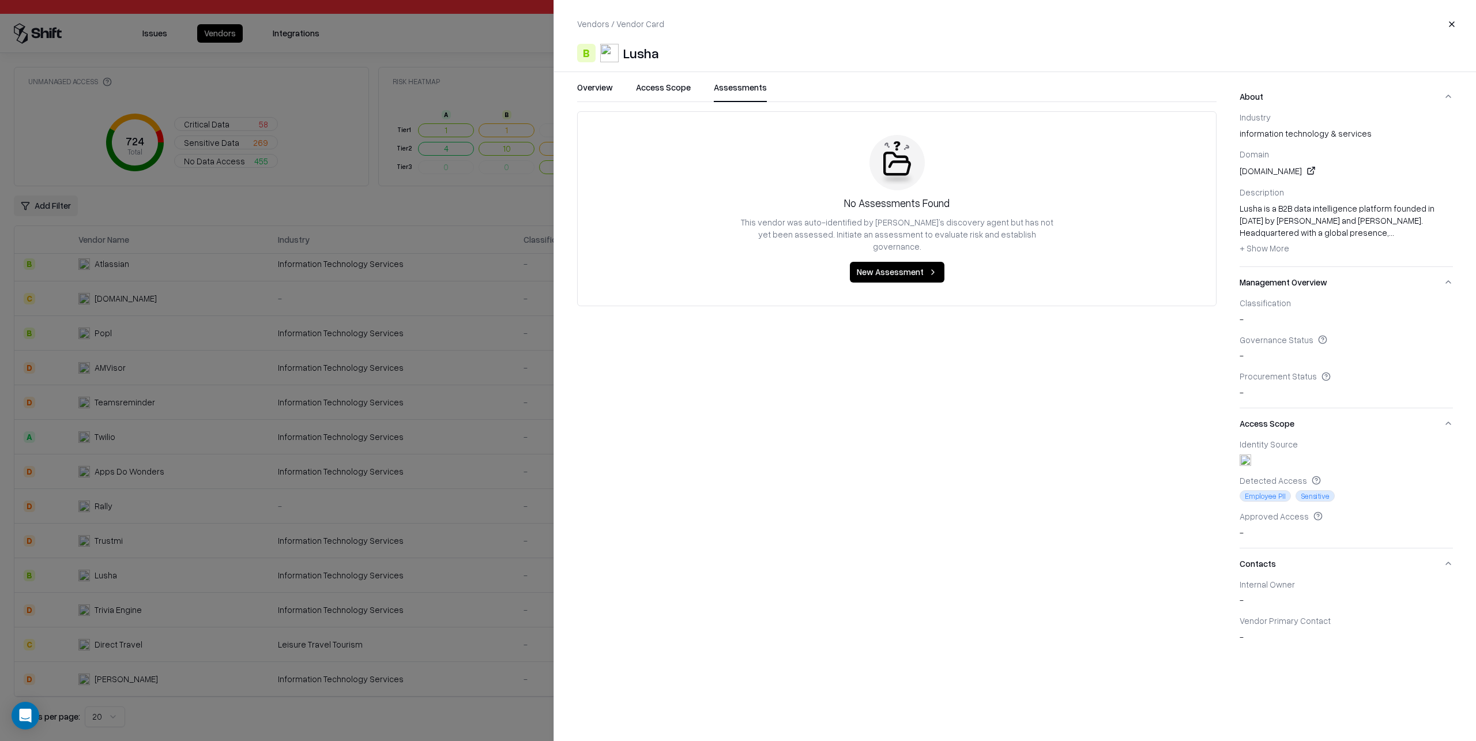
click at [751, 88] on button "Assessments" at bounding box center [740, 91] width 53 height 21
click at [1452, 24] on button "Close" at bounding box center [1451, 24] width 21 height 21
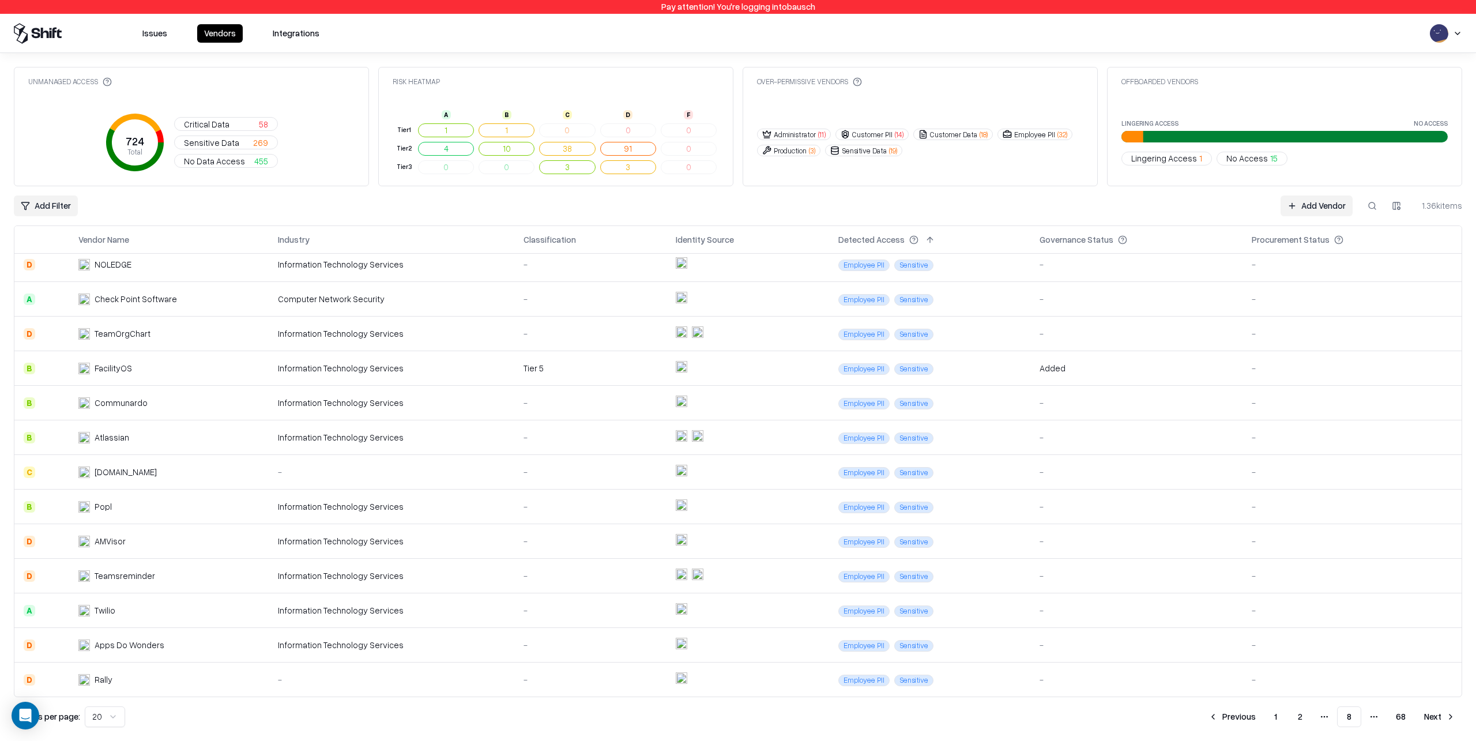
scroll to position [63, 0]
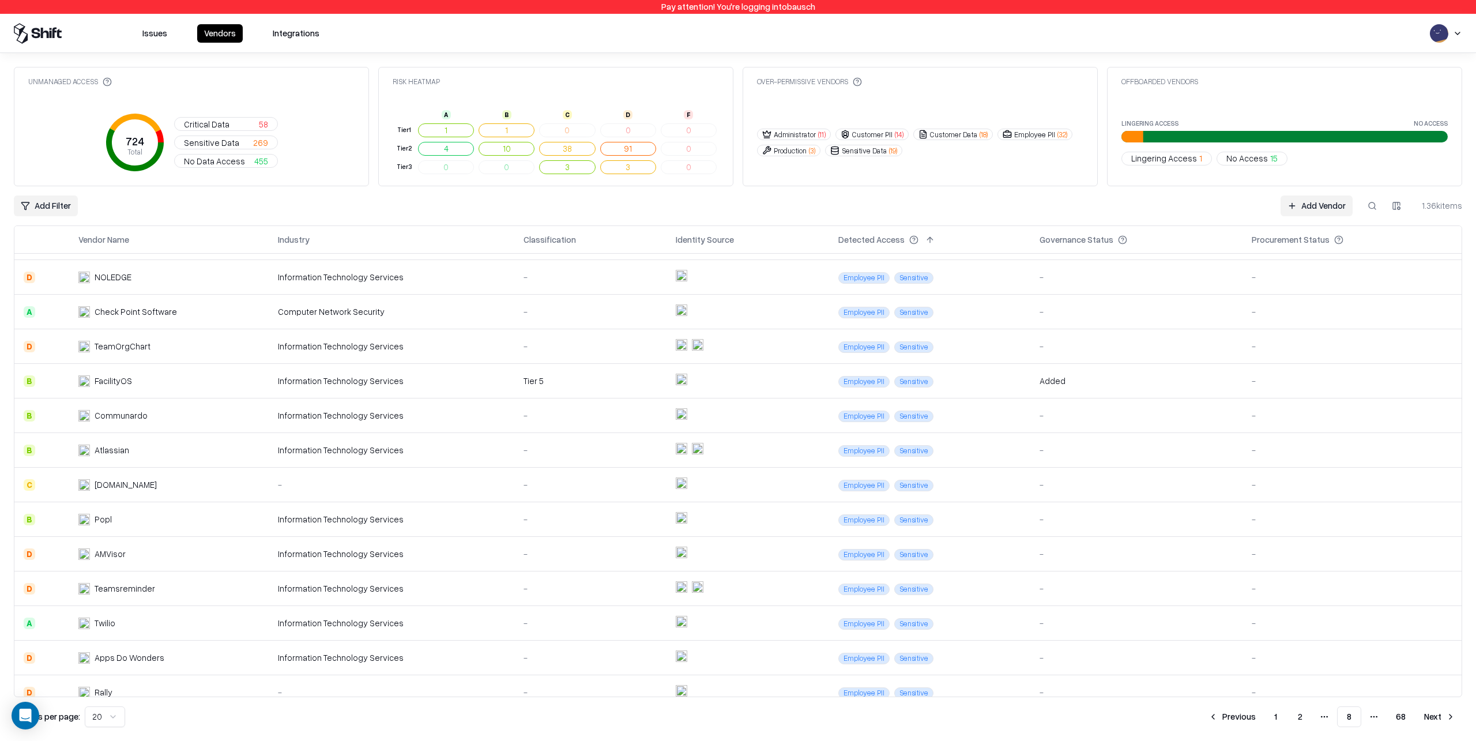
click at [447, 453] on div "Information Technology Services" at bounding box center [391, 450] width 227 height 12
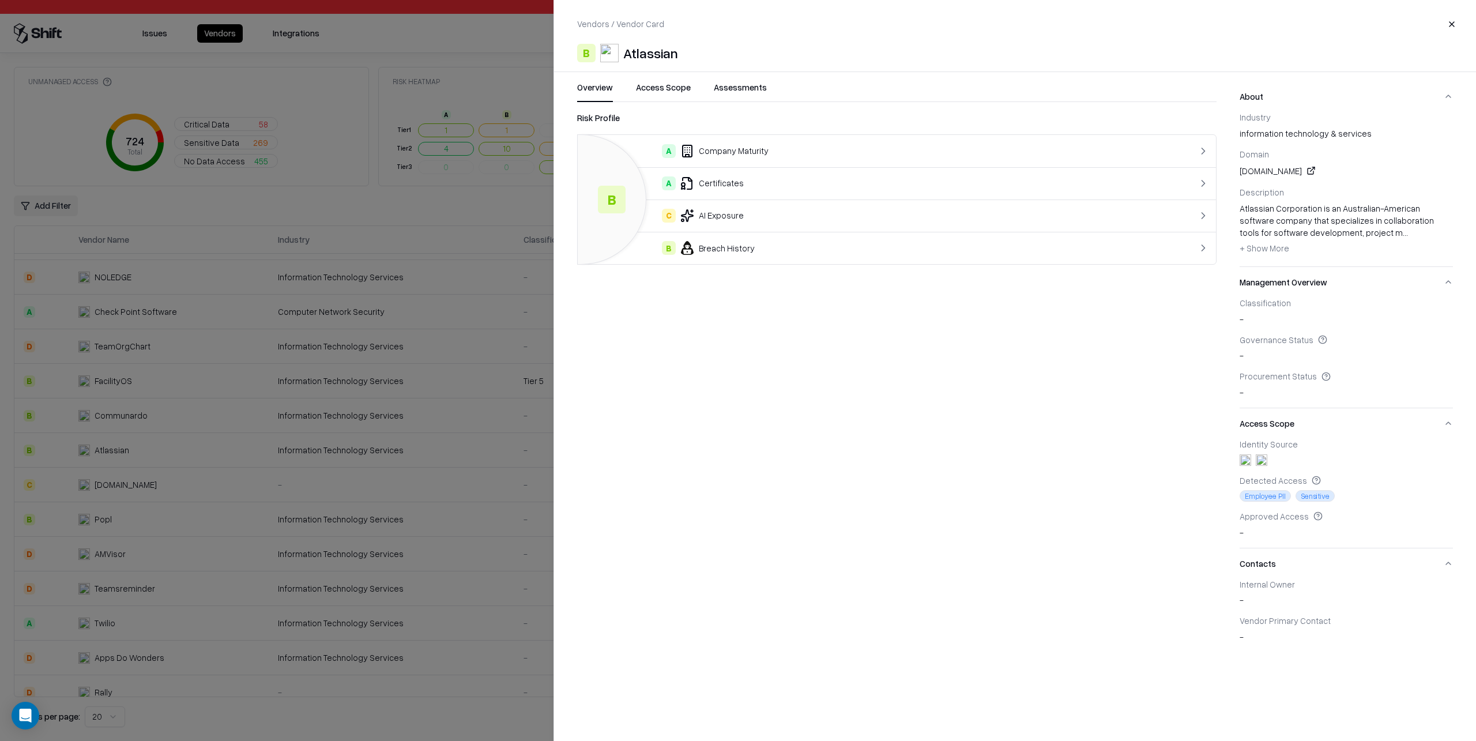
click at [419, 393] on div at bounding box center [738, 370] width 1476 height 741
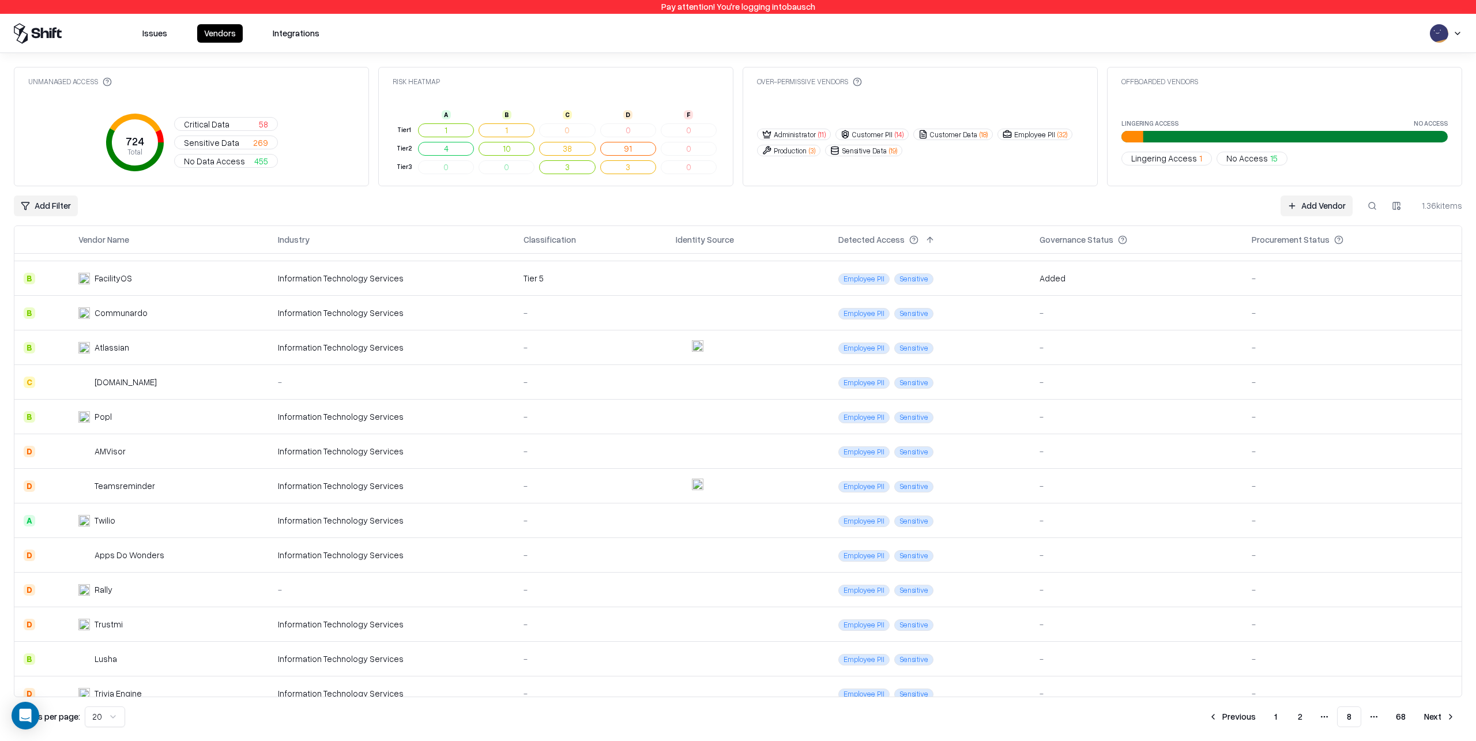
scroll to position [165, 0]
click at [434, 518] on div "Information Technology Services" at bounding box center [391, 521] width 227 height 12
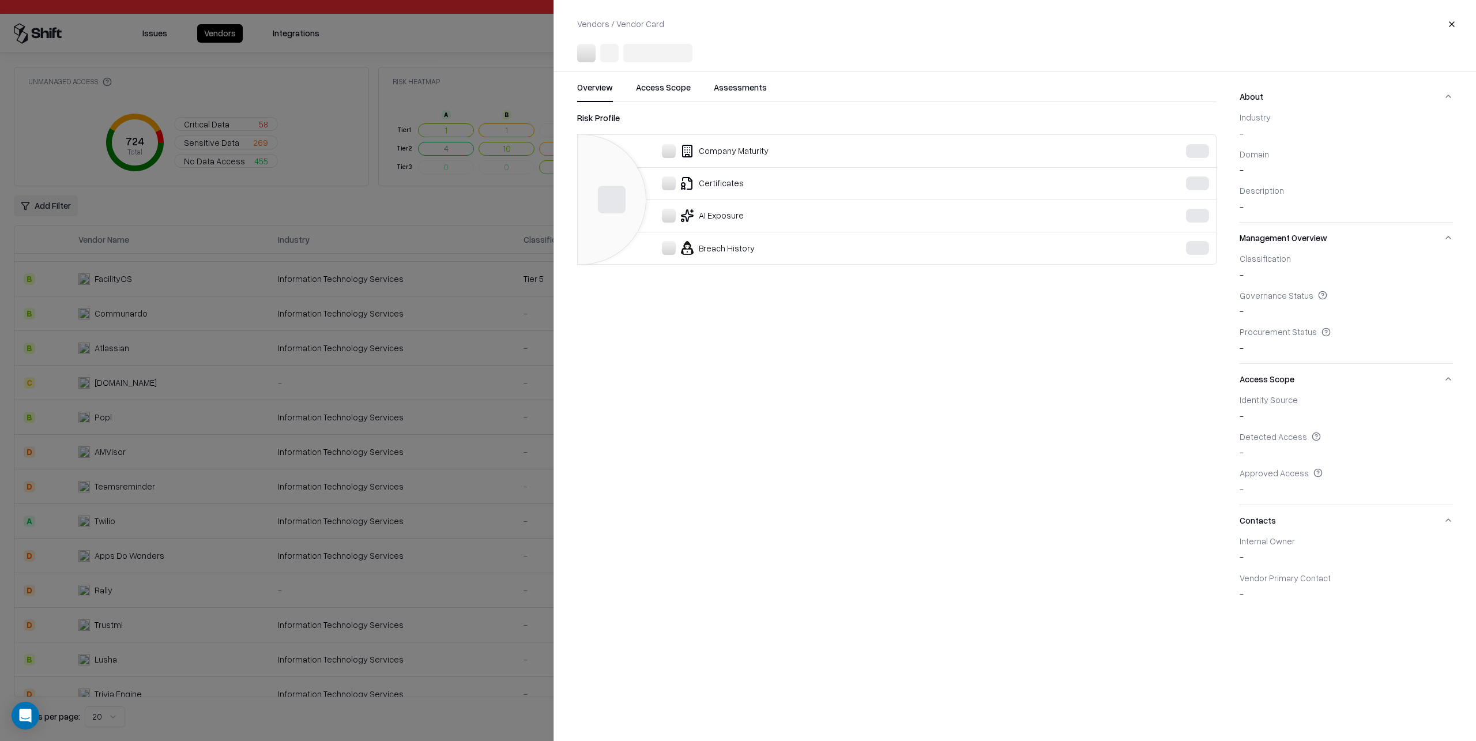
click at [478, 572] on div at bounding box center [738, 370] width 1476 height 741
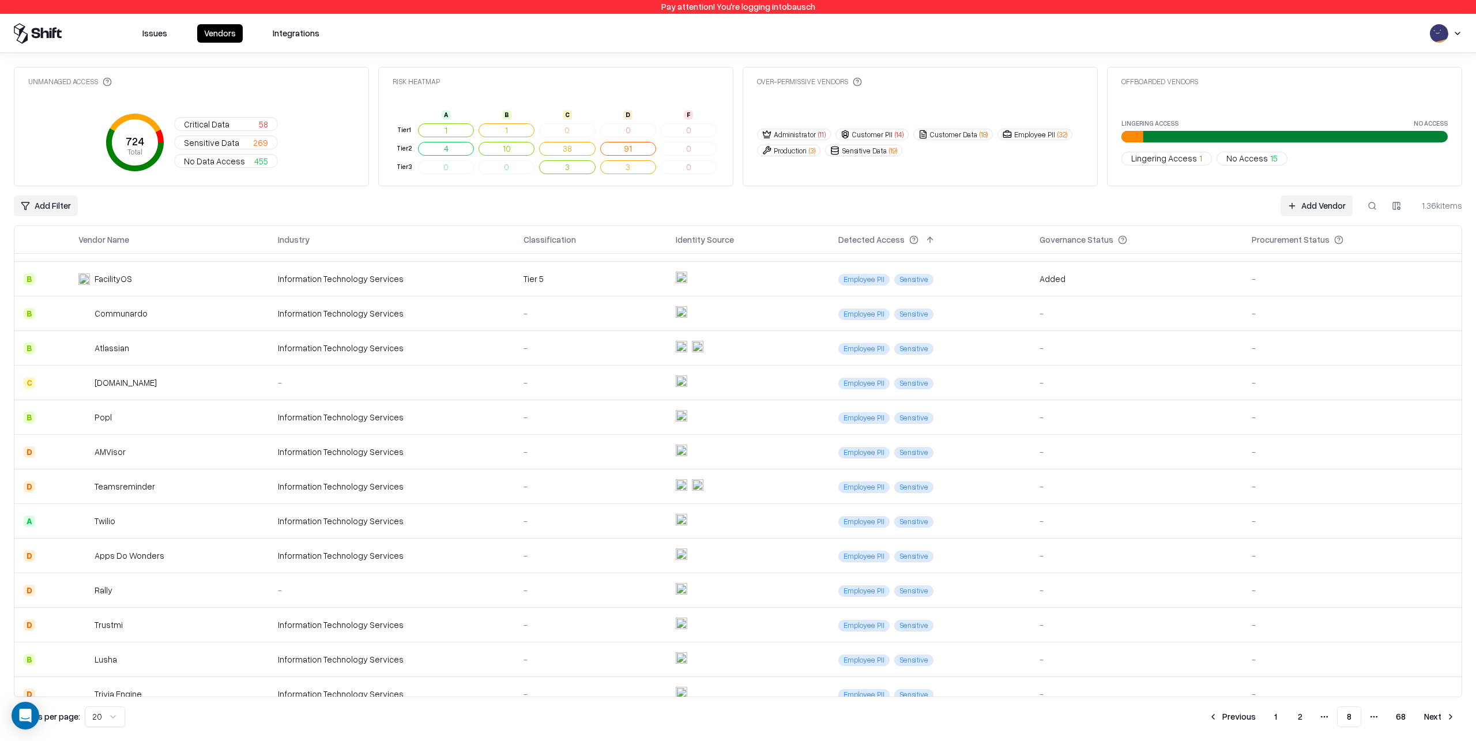
scroll to position [249, 0]
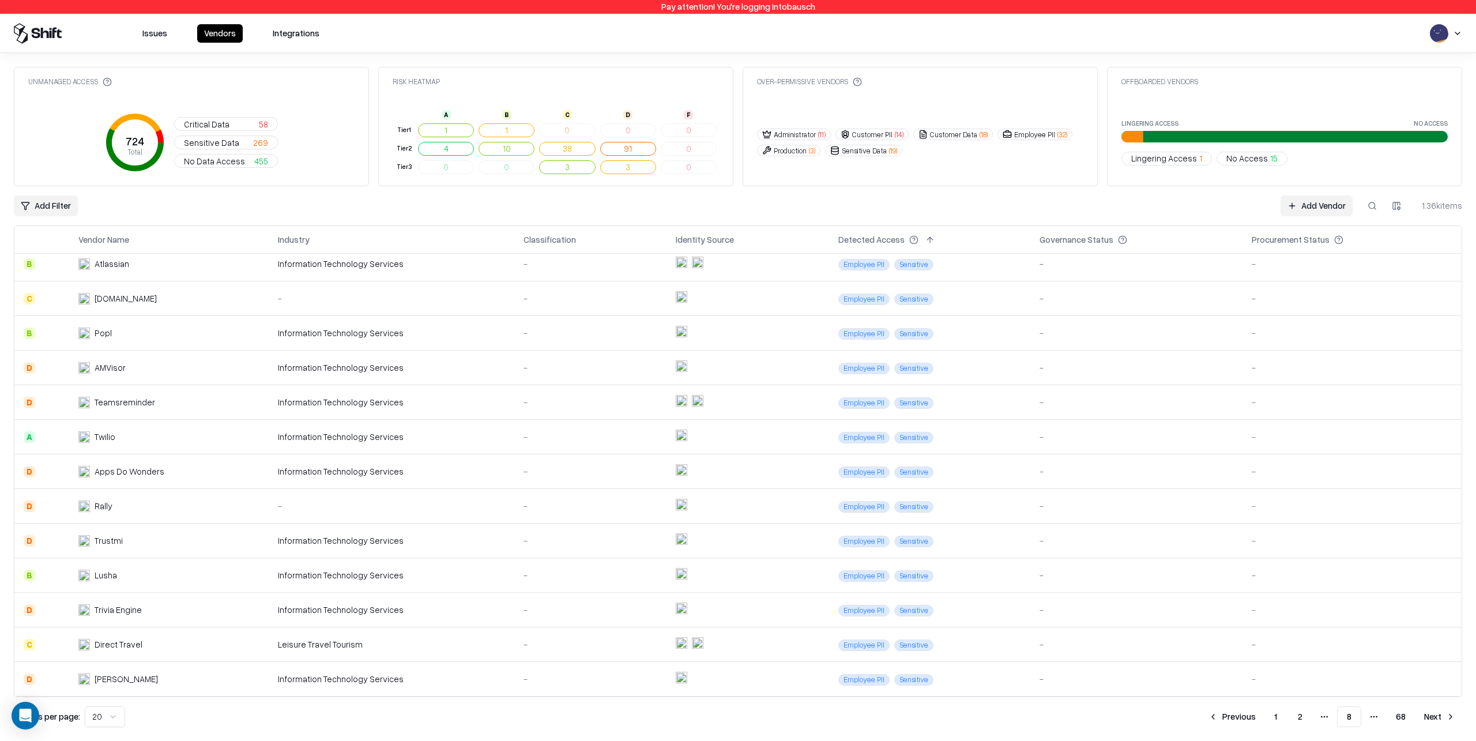
click at [451, 643] on div "Leisure Travel Tourism" at bounding box center [391, 644] width 227 height 12
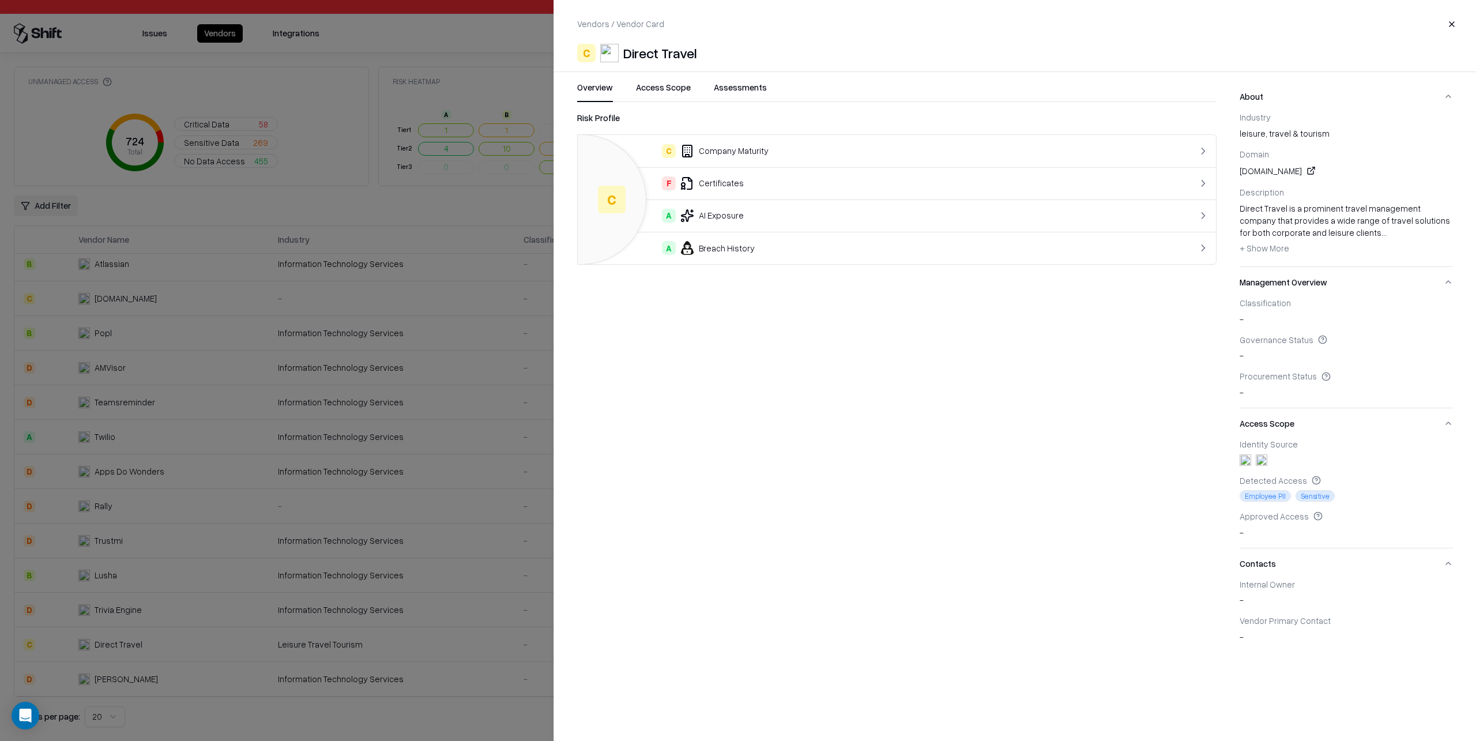
click at [792, 153] on div "C Company Maturity" at bounding box center [861, 151] width 548 height 14
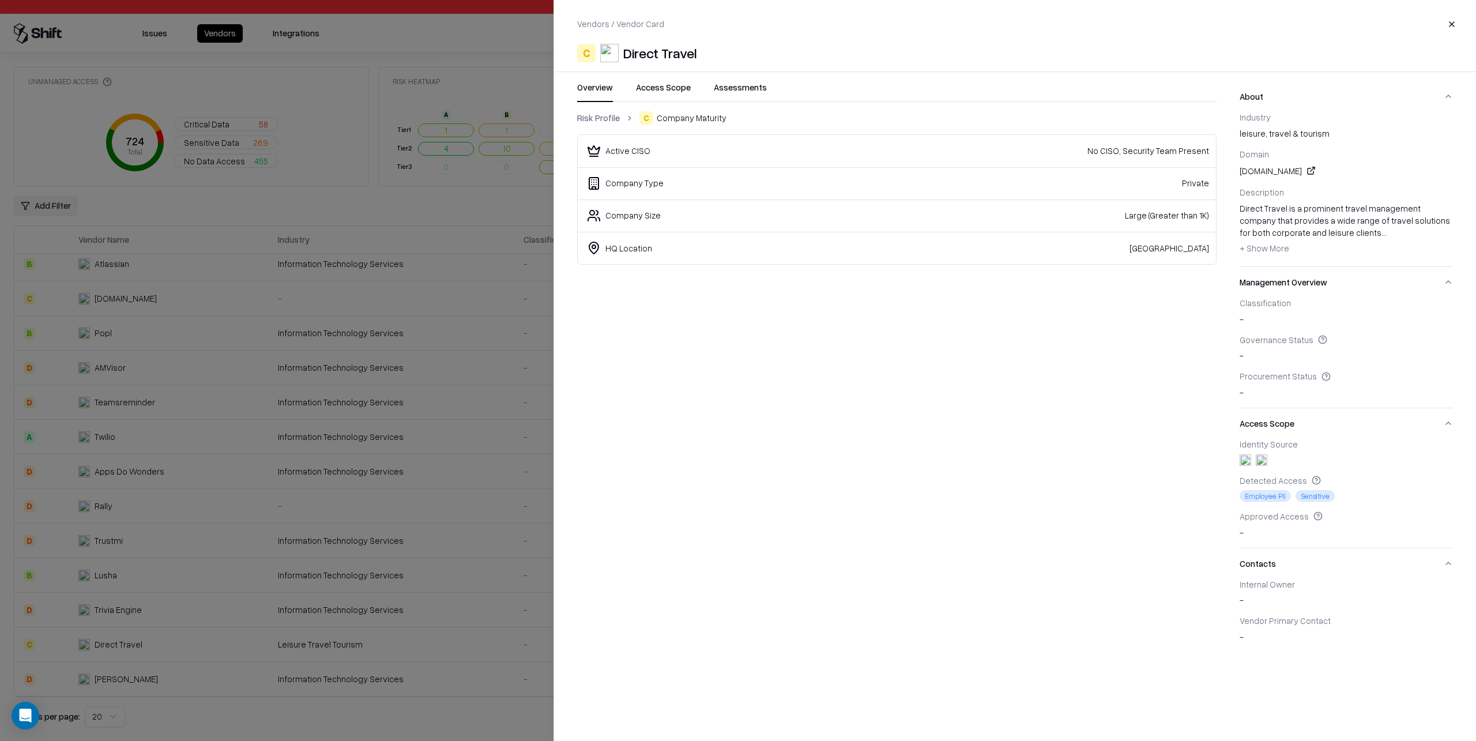
click at [606, 116] on link "Risk Profile" at bounding box center [598, 118] width 43 height 12
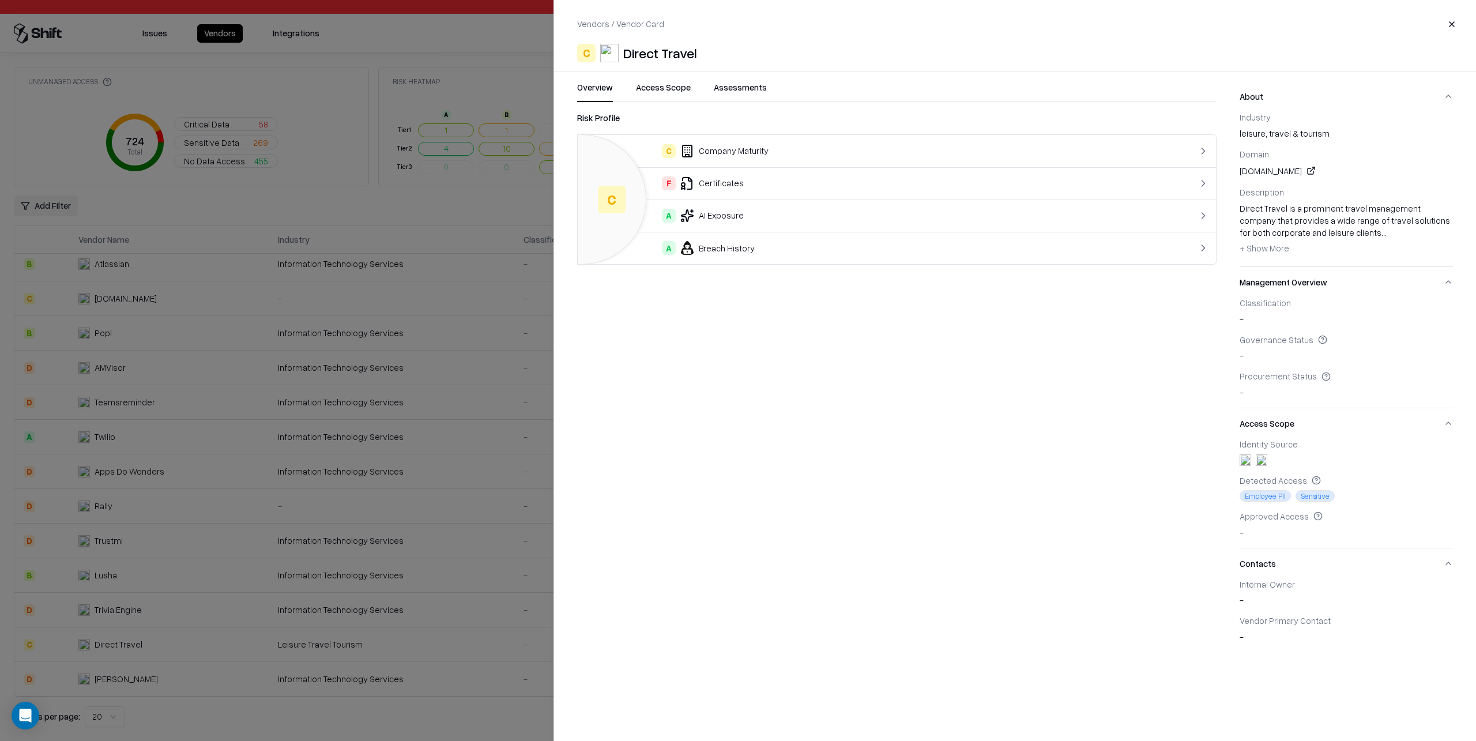
click at [784, 183] on div "F Certificates" at bounding box center [861, 183] width 548 height 14
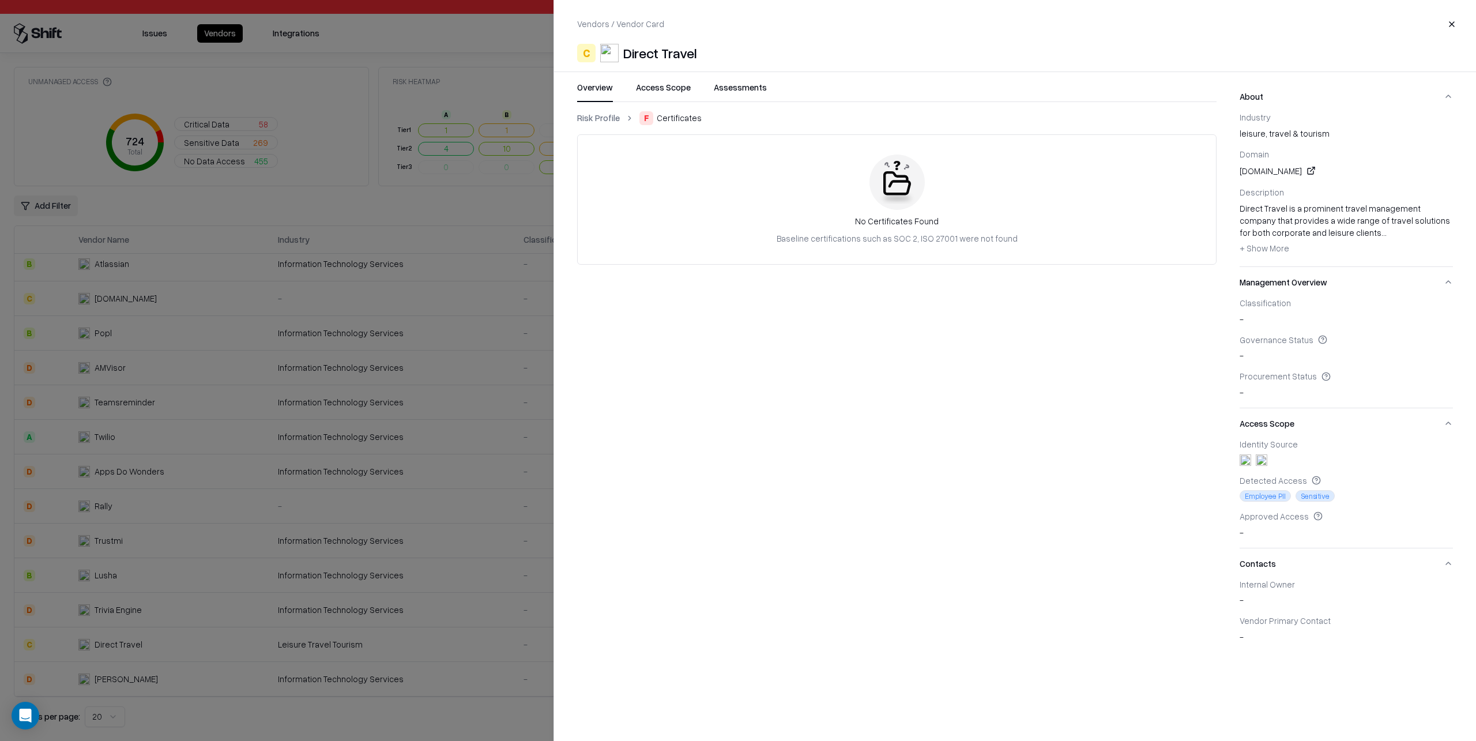
click at [604, 116] on link "Risk Profile" at bounding box center [598, 118] width 43 height 12
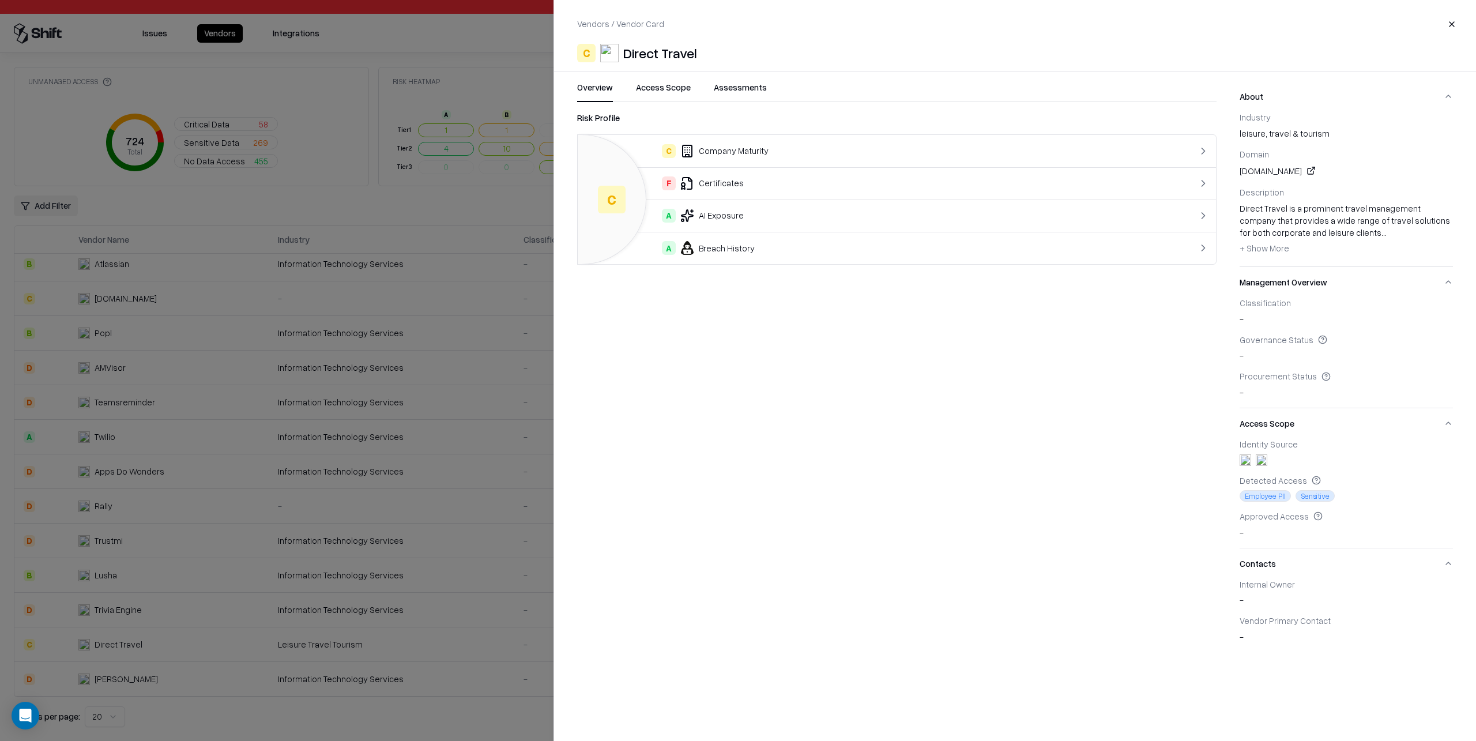
click at [771, 217] on div "A AI Exposure" at bounding box center [861, 216] width 548 height 14
click at [599, 116] on link "Risk Profile" at bounding box center [598, 118] width 43 height 12
click at [773, 254] on div "A Breach History" at bounding box center [861, 248] width 548 height 14
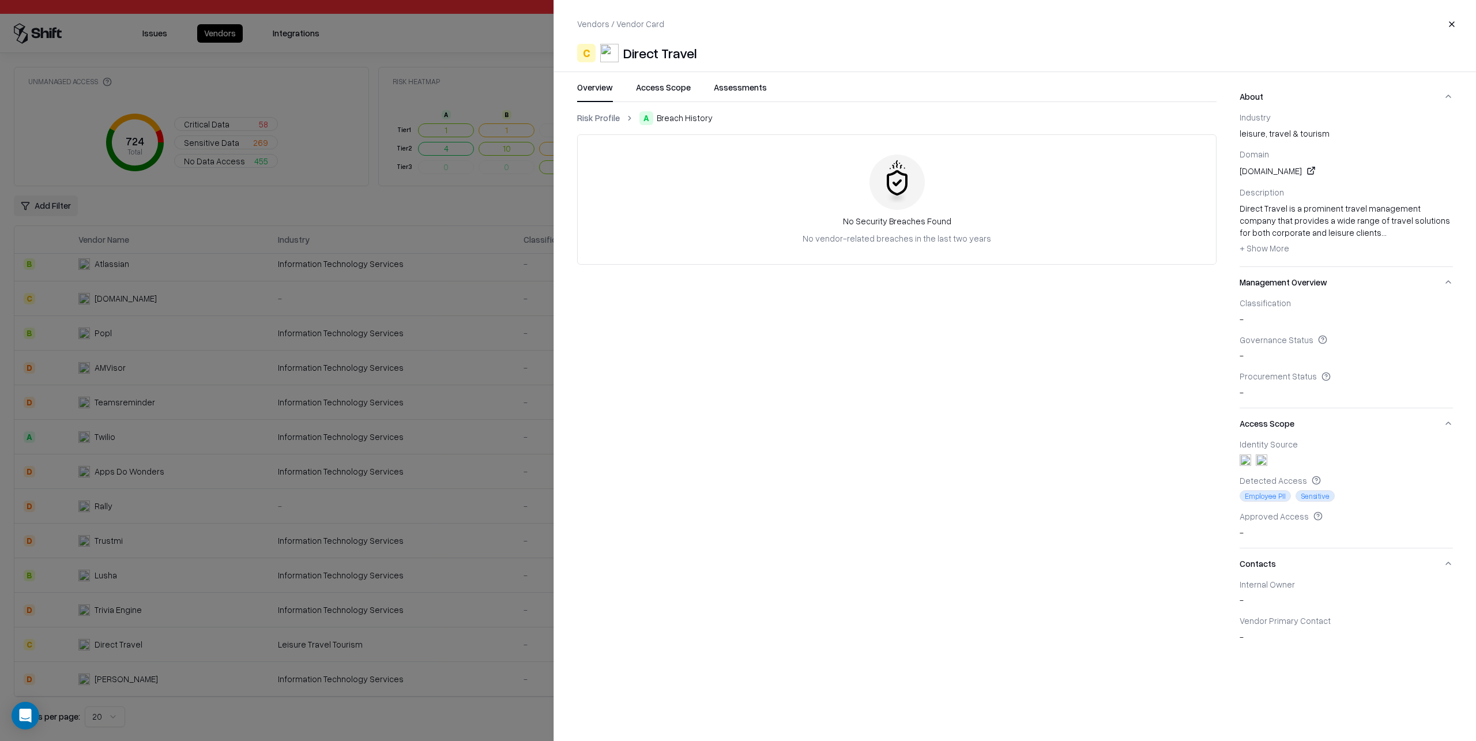
click at [597, 116] on link "Risk Profile" at bounding box center [598, 118] width 43 height 12
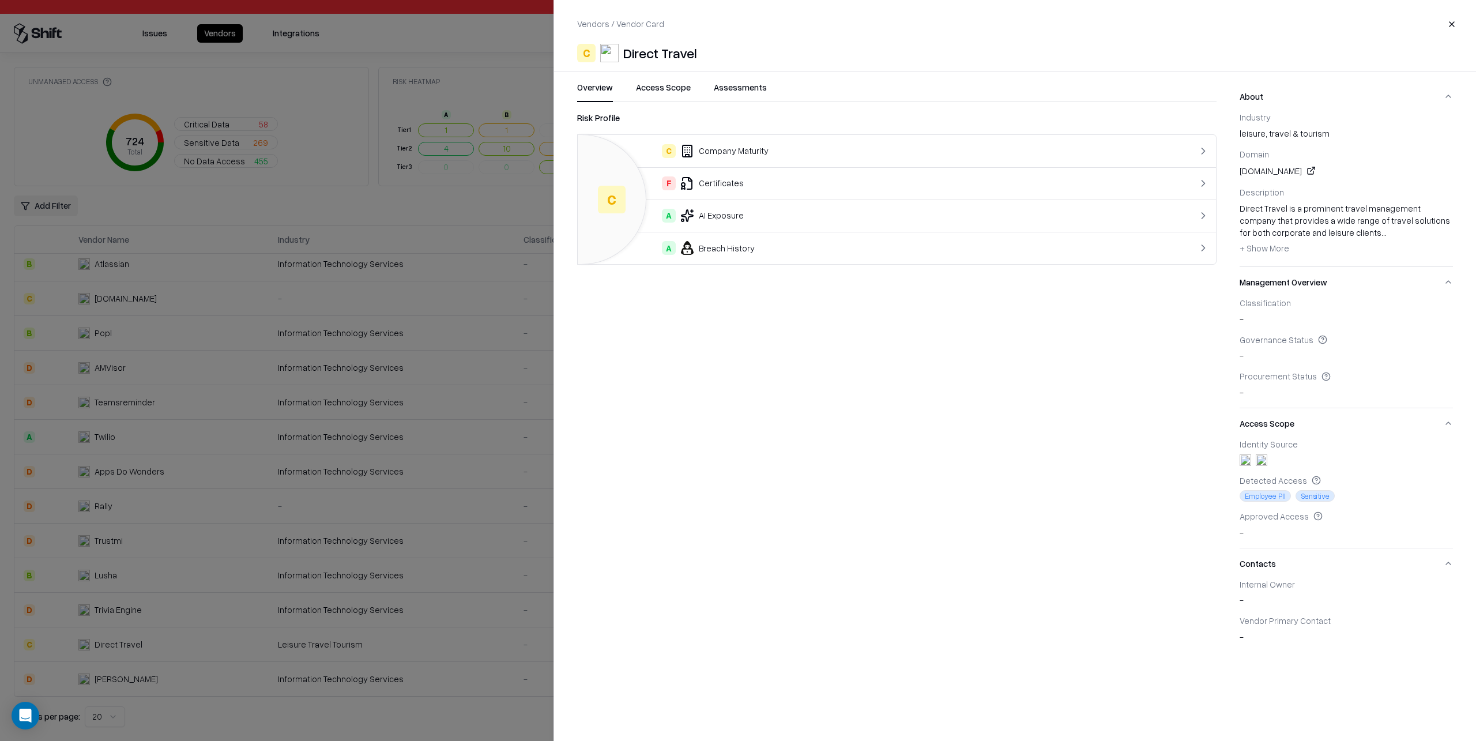
click at [656, 86] on button "Access Scope" at bounding box center [663, 91] width 55 height 21
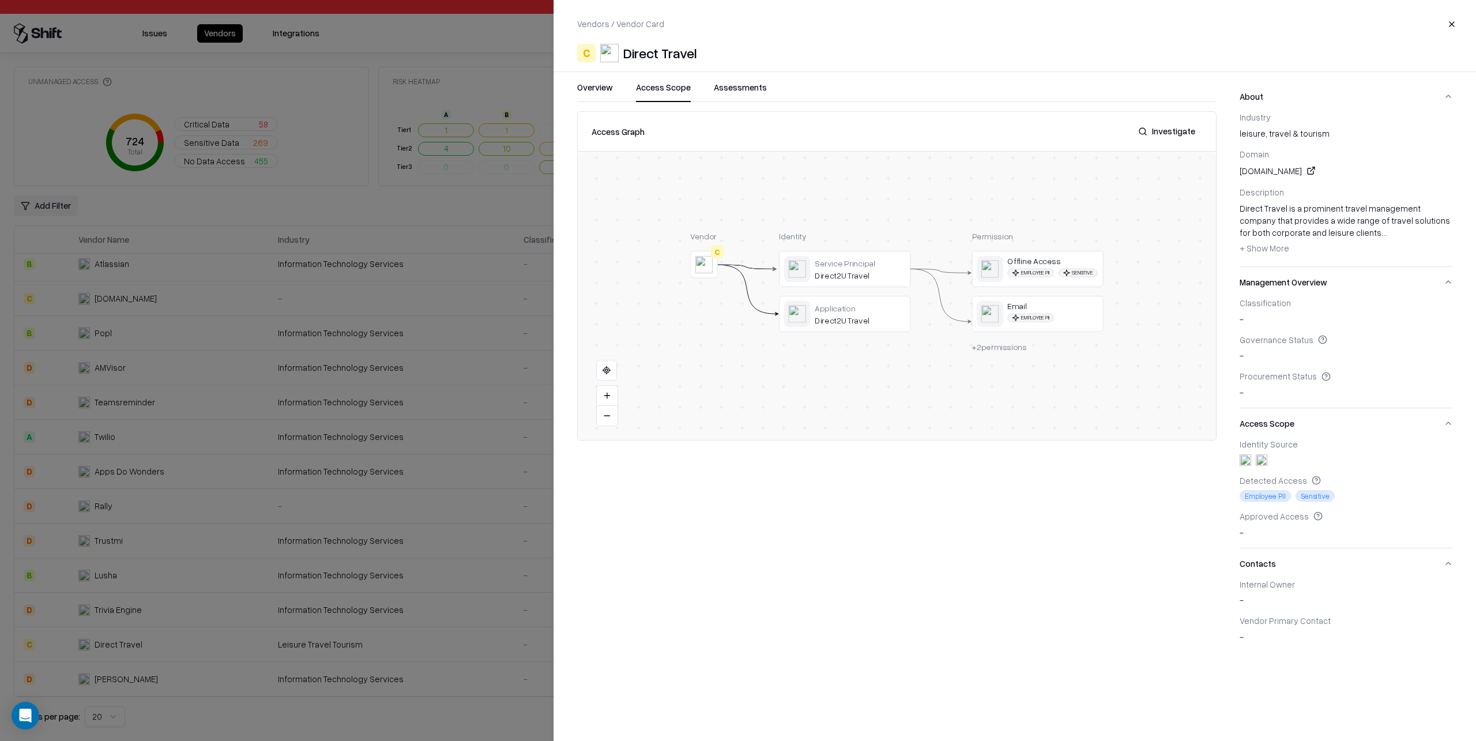
click at [741, 89] on button "Assessments" at bounding box center [740, 91] width 53 height 21
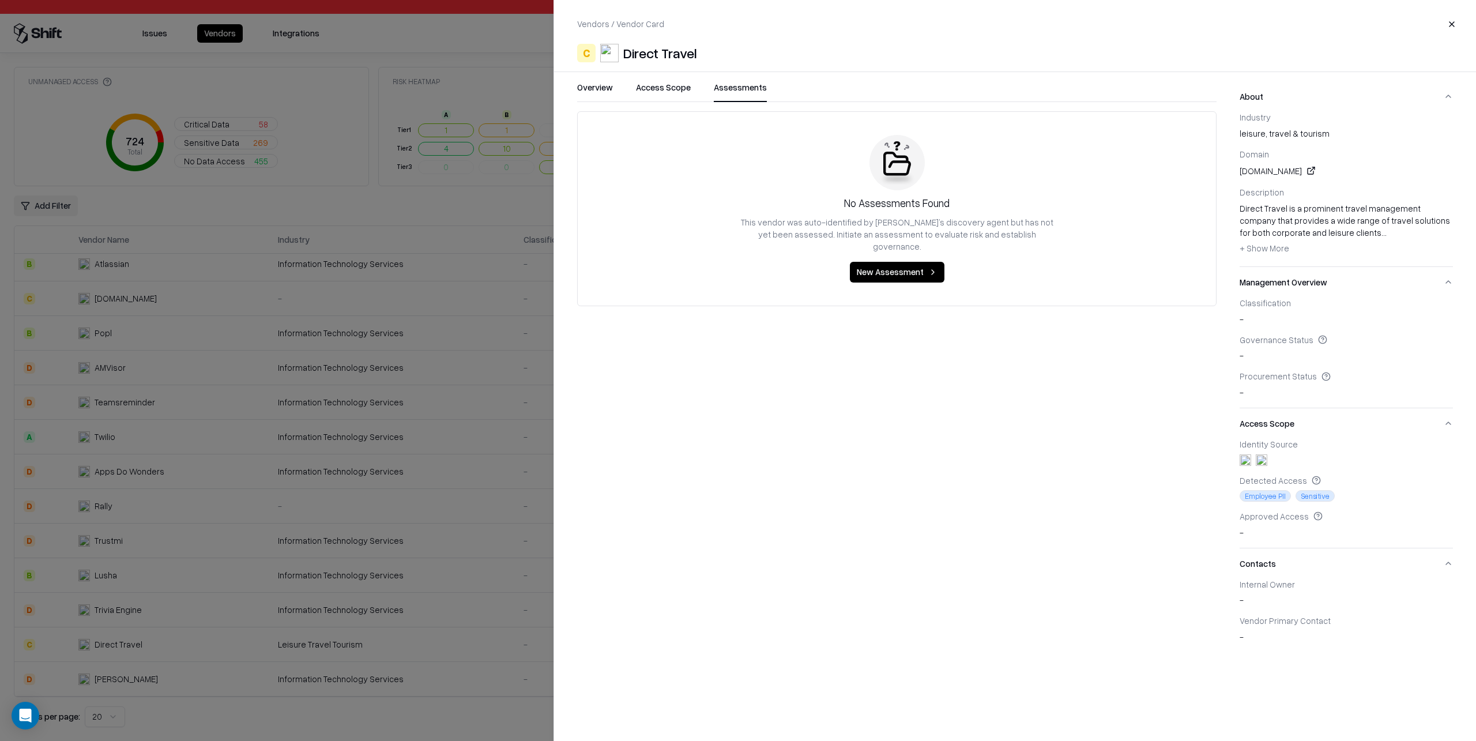
click at [522, 37] on div at bounding box center [738, 370] width 1476 height 741
